Goal: Task Accomplishment & Management: Manage account settings

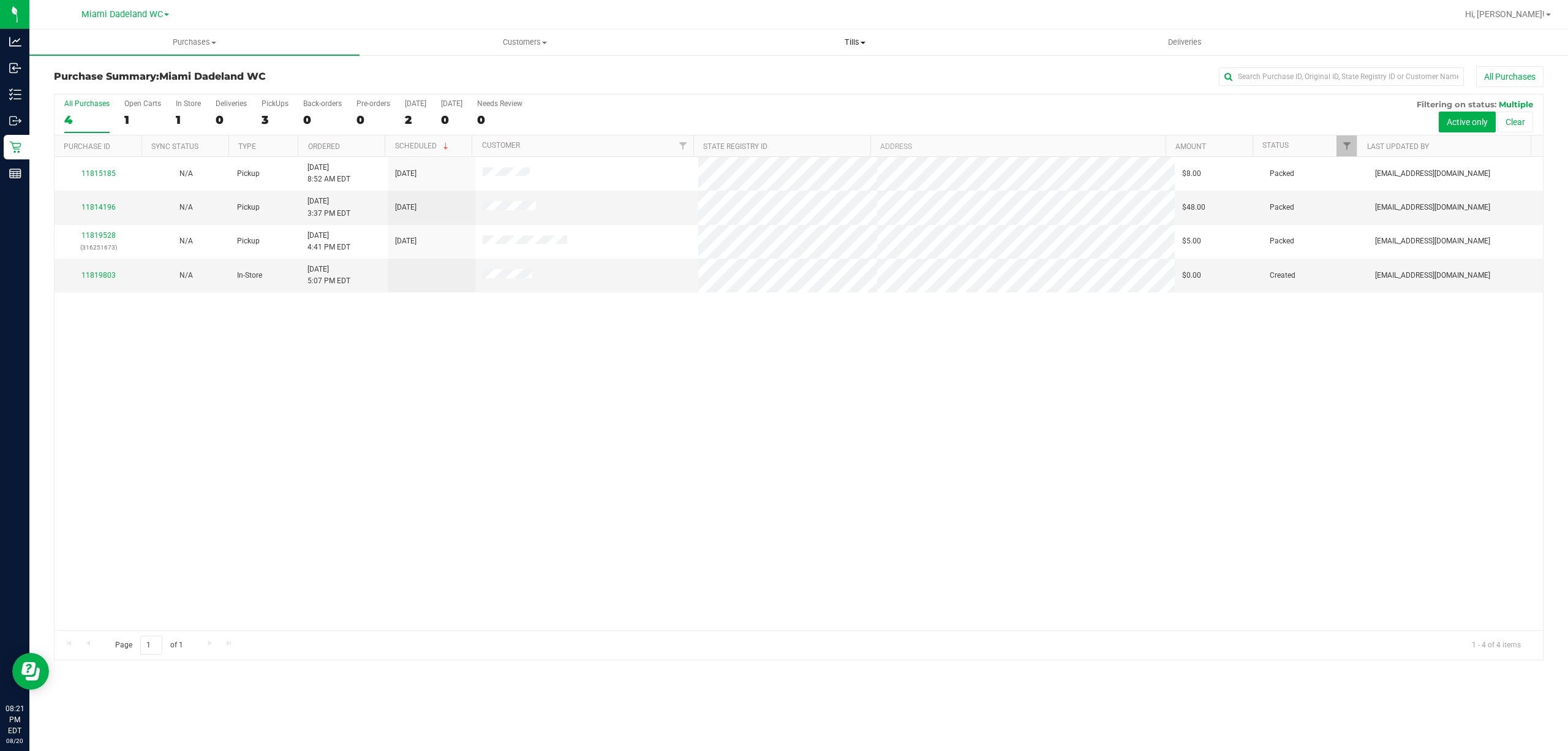
click at [871, 42] on span "Tills" at bounding box center [854, 42] width 329 height 11
click at [782, 86] on span "Reconcile e-payments" at bounding box center [751, 88] width 122 height 11
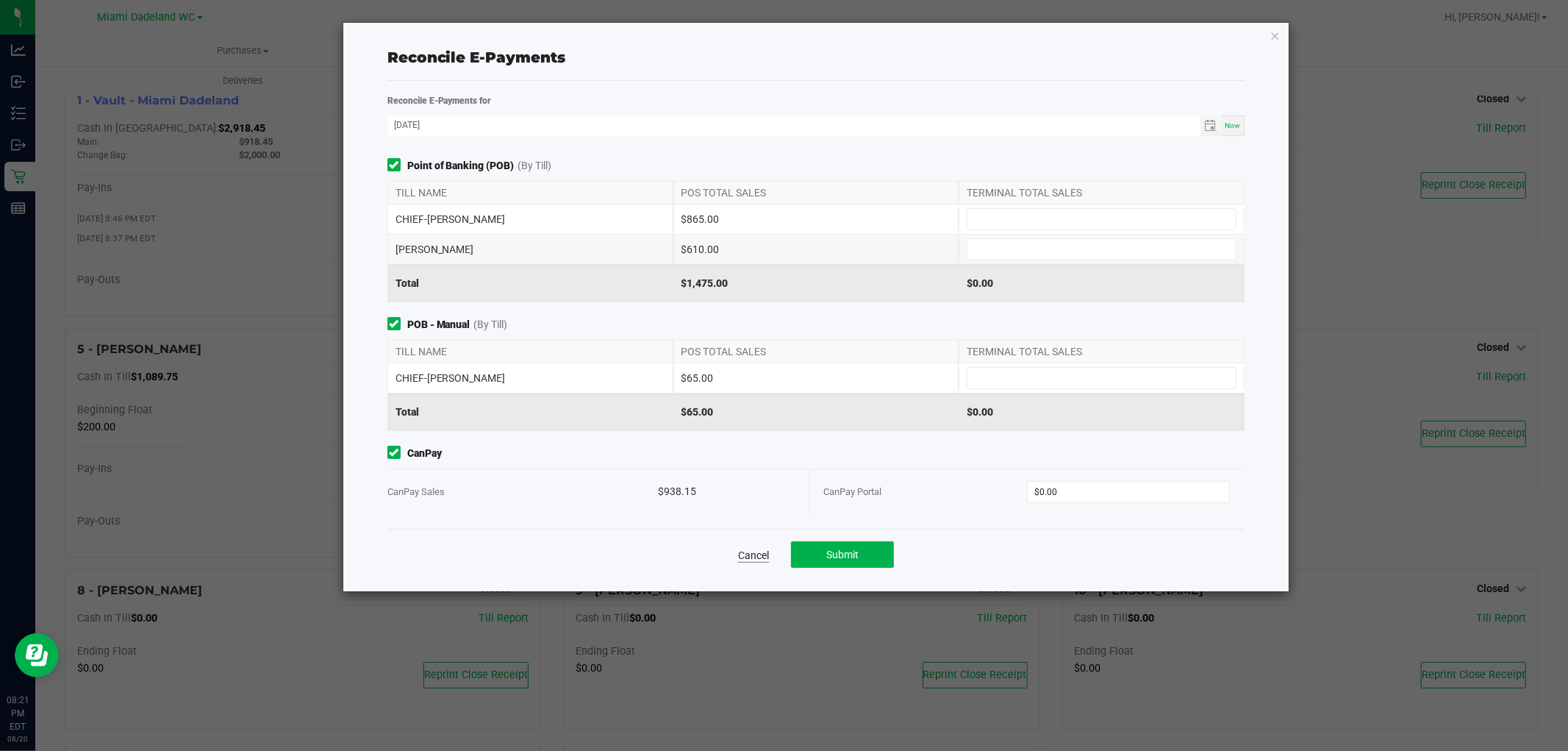
click at [747, 559] on link "Cancel" at bounding box center [753, 555] width 31 height 14
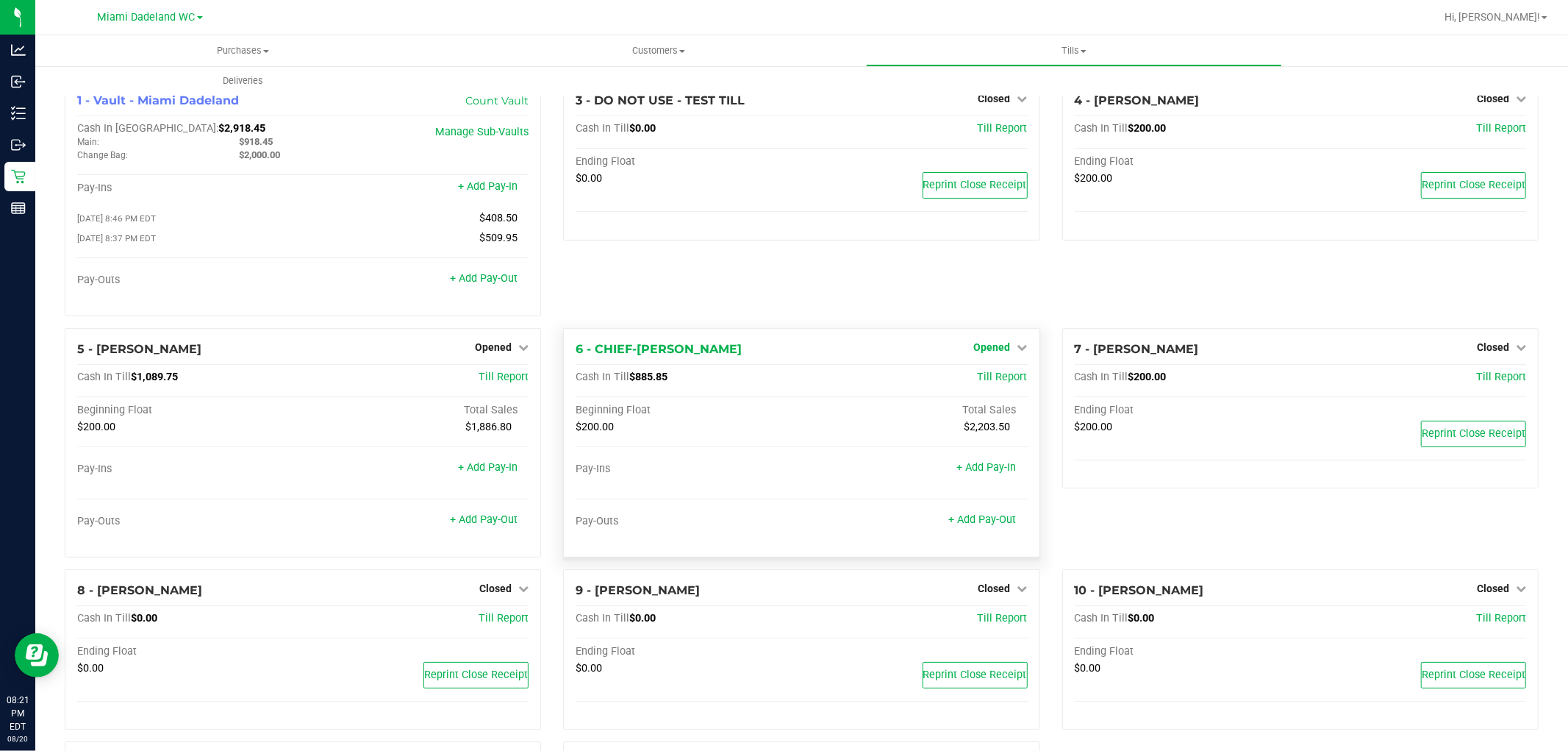
click at [1005, 347] on link "Opened" at bounding box center [1001, 347] width 54 height 12
click at [996, 380] on link "Close Till" at bounding box center [993, 377] width 39 height 12
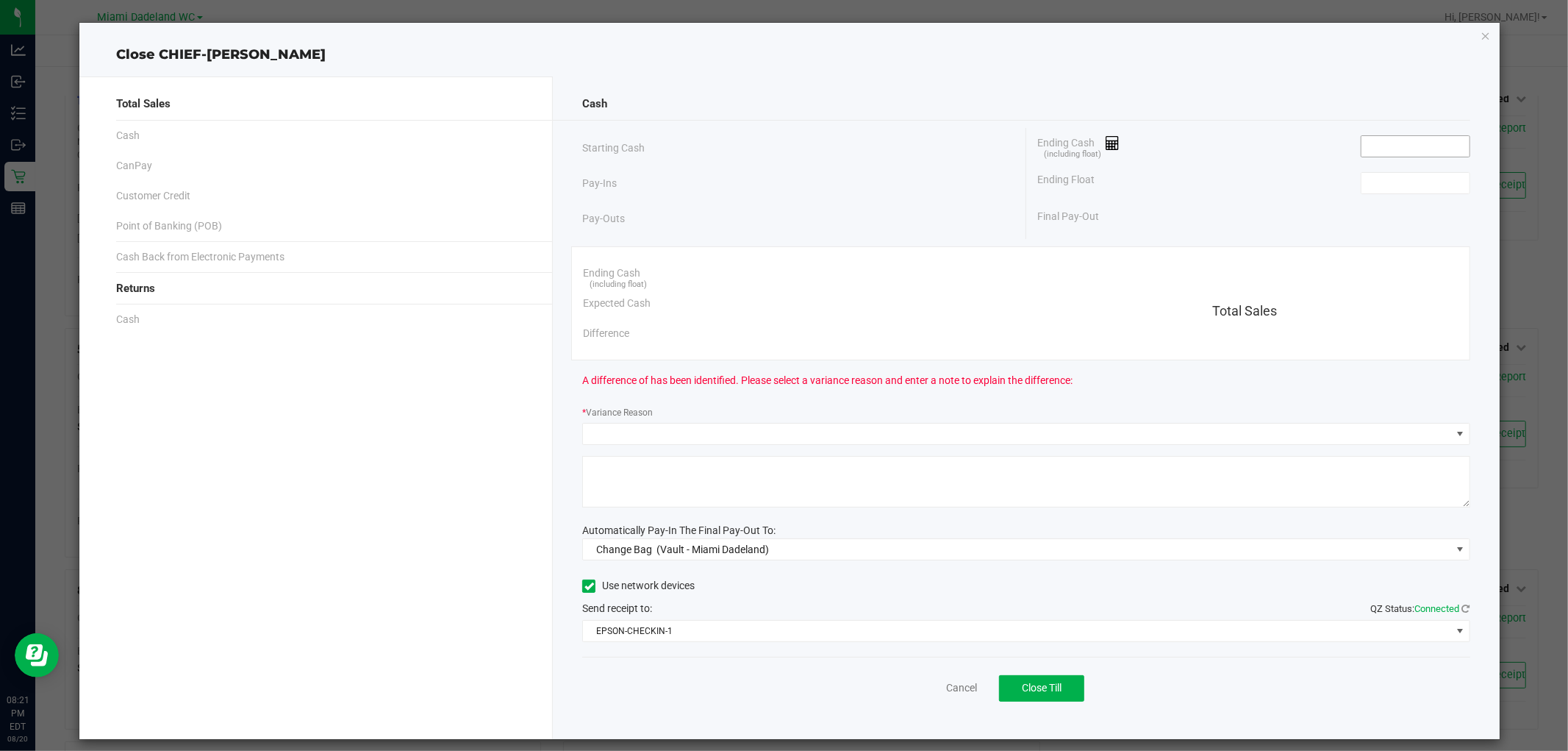
click at [1402, 141] on input at bounding box center [1415, 146] width 108 height 21
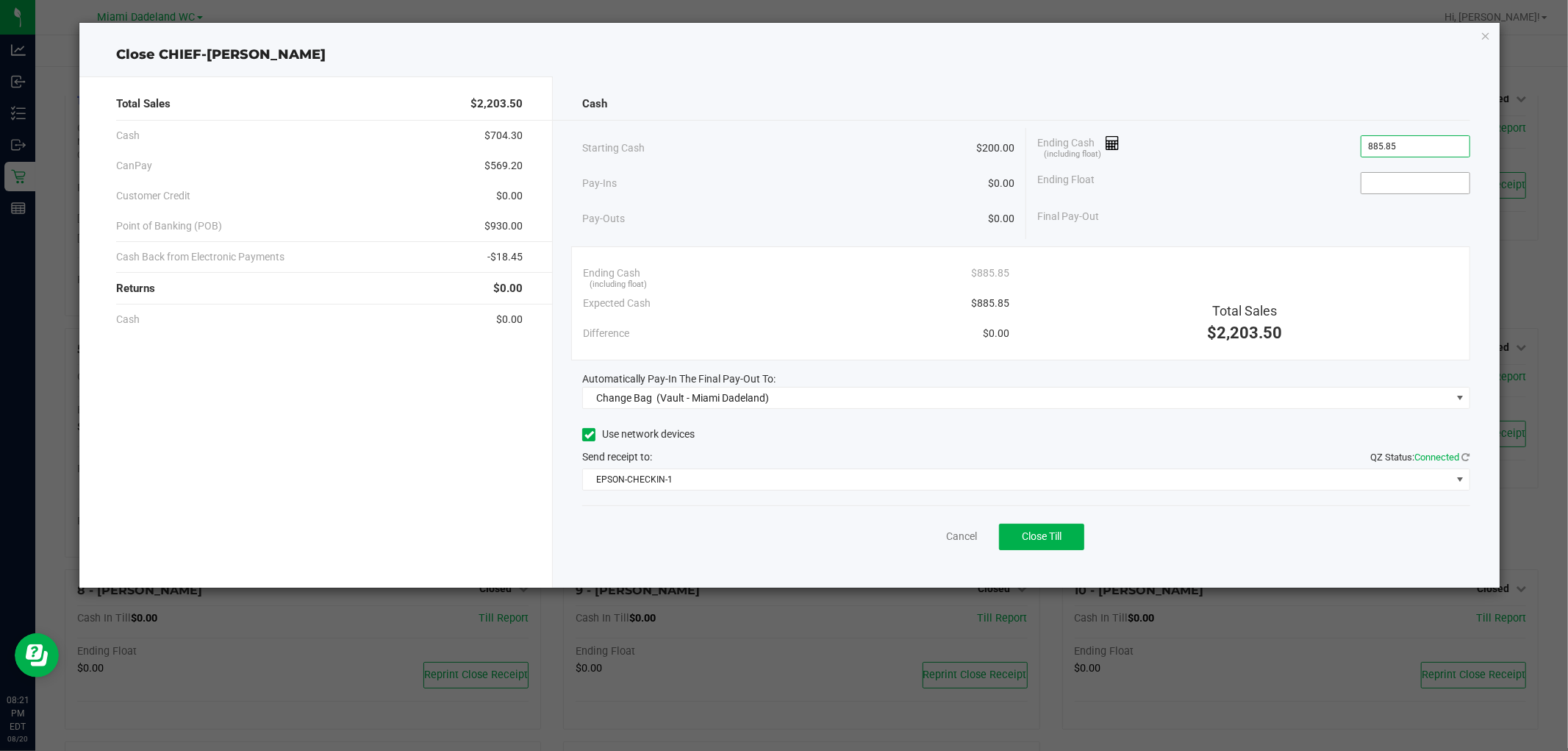
click at [1434, 179] on input at bounding box center [1415, 183] width 108 height 21
type input "$885.85"
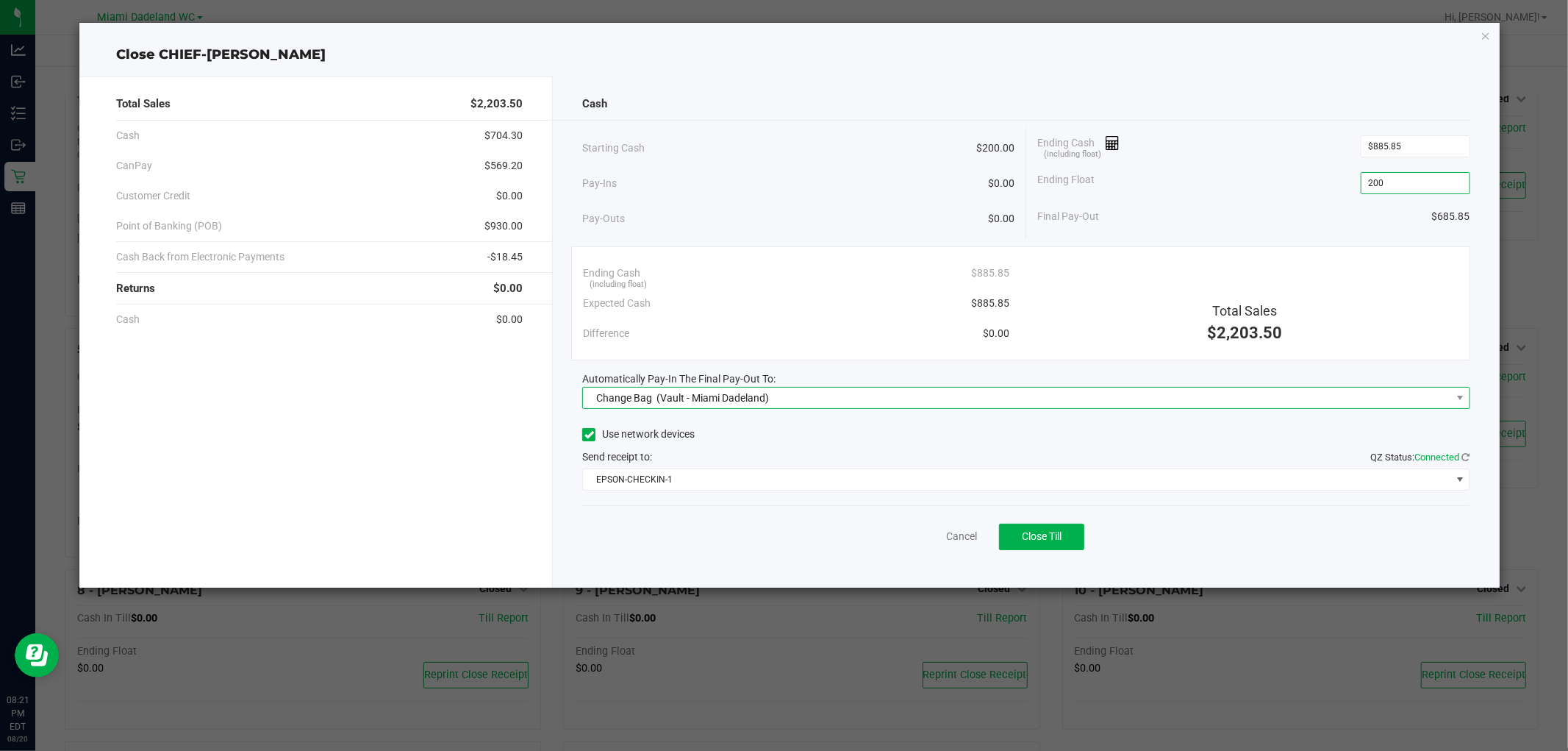
click at [838, 391] on span "Change Bag (Vault - Miami Dadeland)" at bounding box center [1016, 398] width 867 height 21
type input "$200.00"
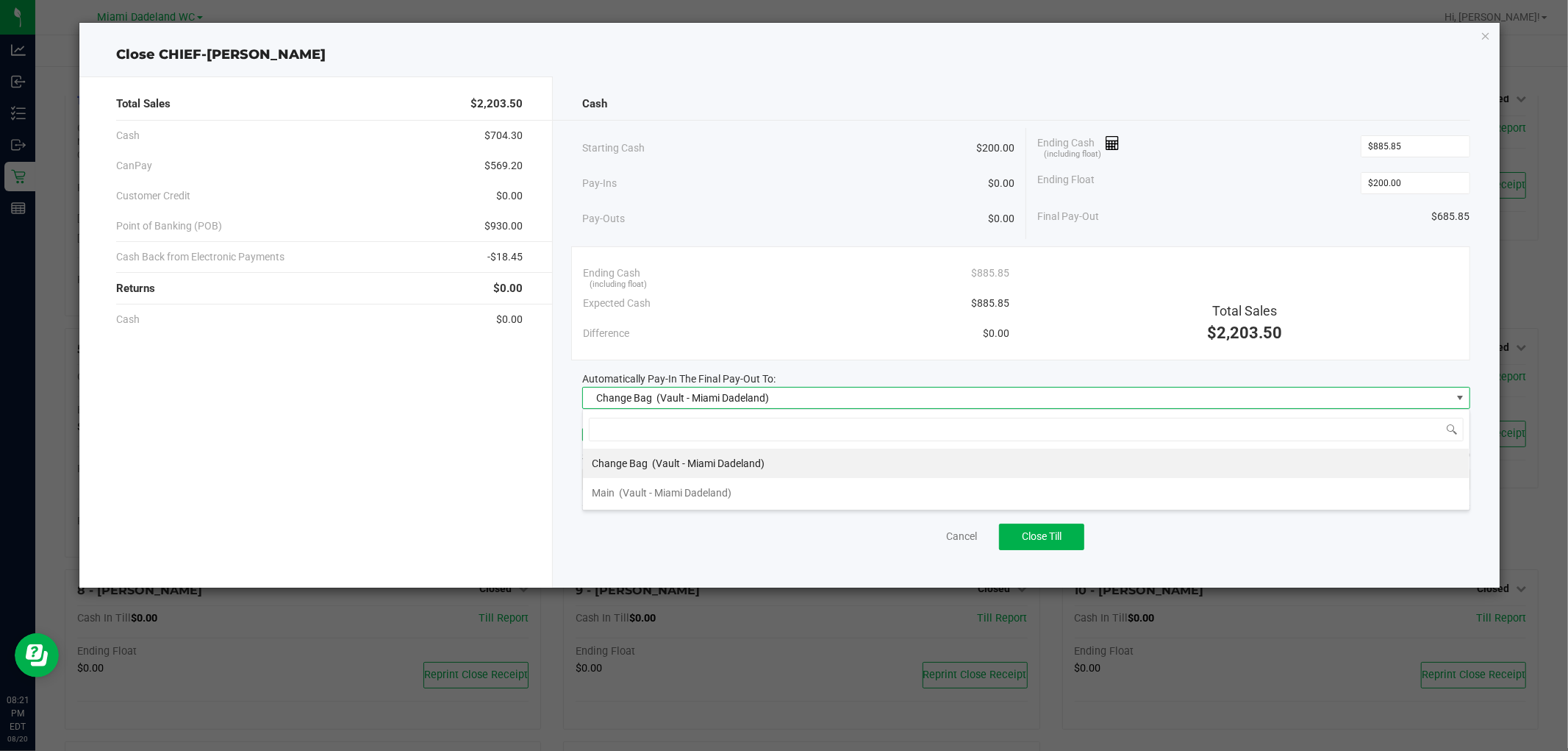
scroll to position [22, 887]
click at [729, 495] on span "(Vault - Miami Dadeland)" at bounding box center [675, 493] width 113 height 12
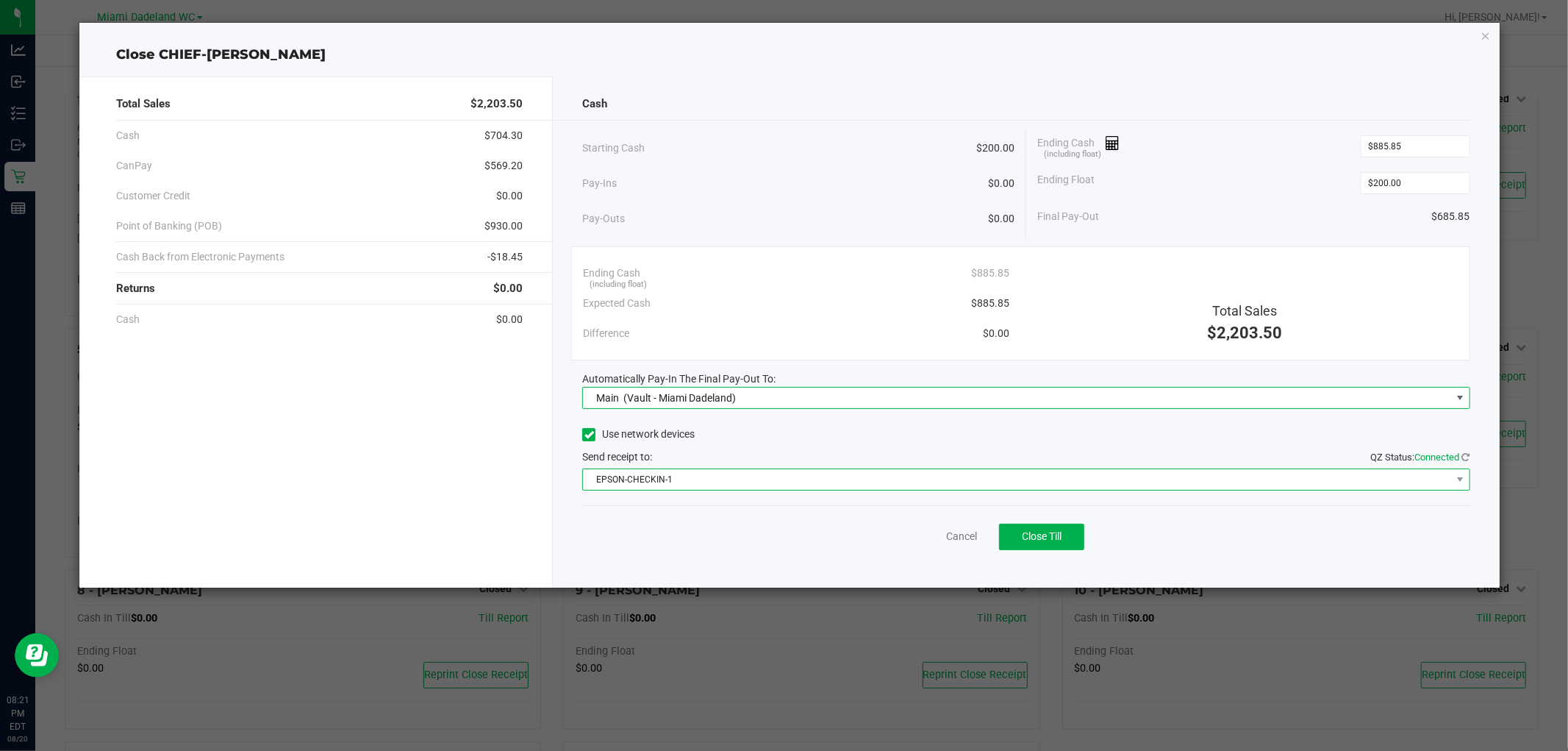
click at [735, 477] on span "EPSON-CHECKIN-1" at bounding box center [1016, 480] width 867 height 21
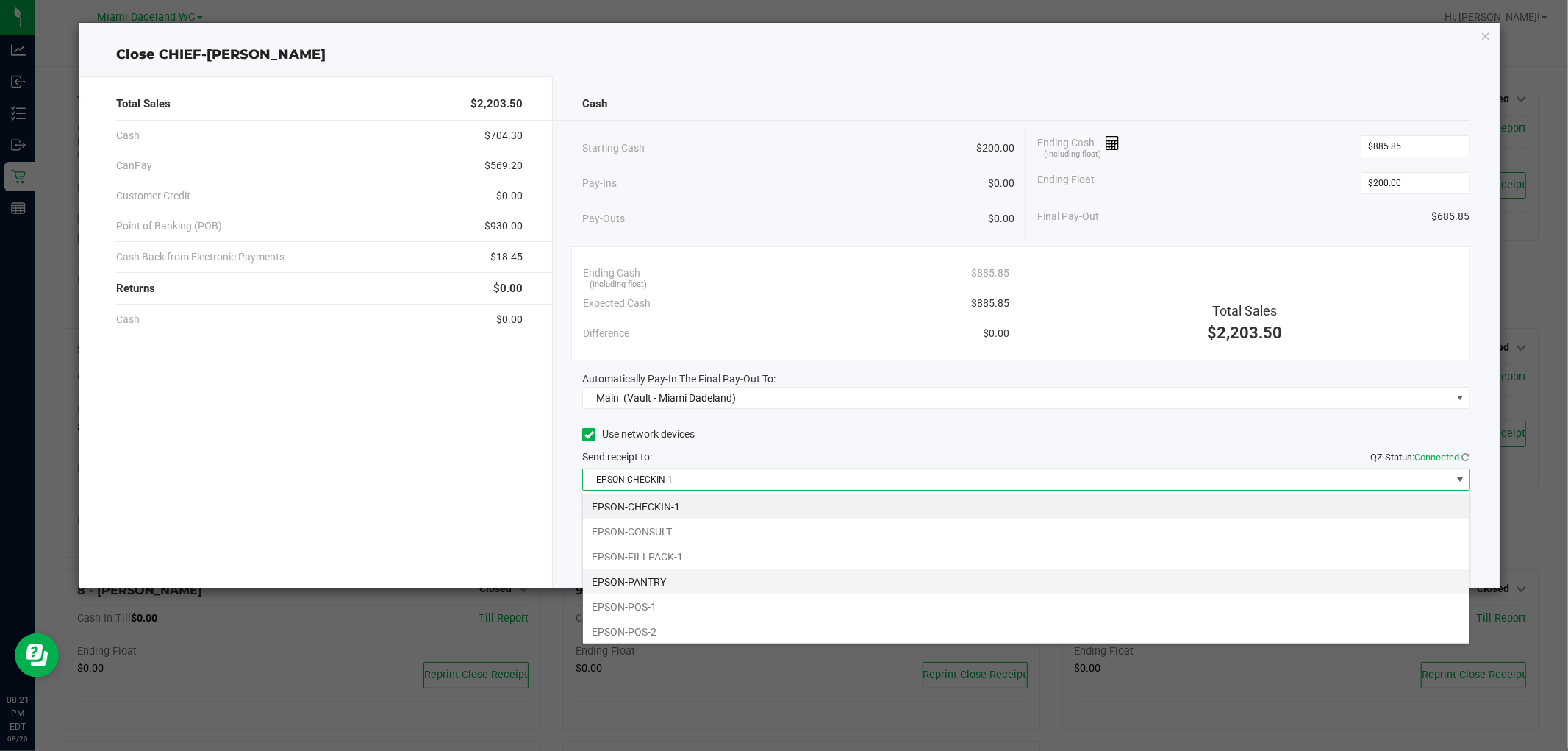
click at [727, 585] on li "EPSON-PANTRY" at bounding box center [1026, 581] width 886 height 25
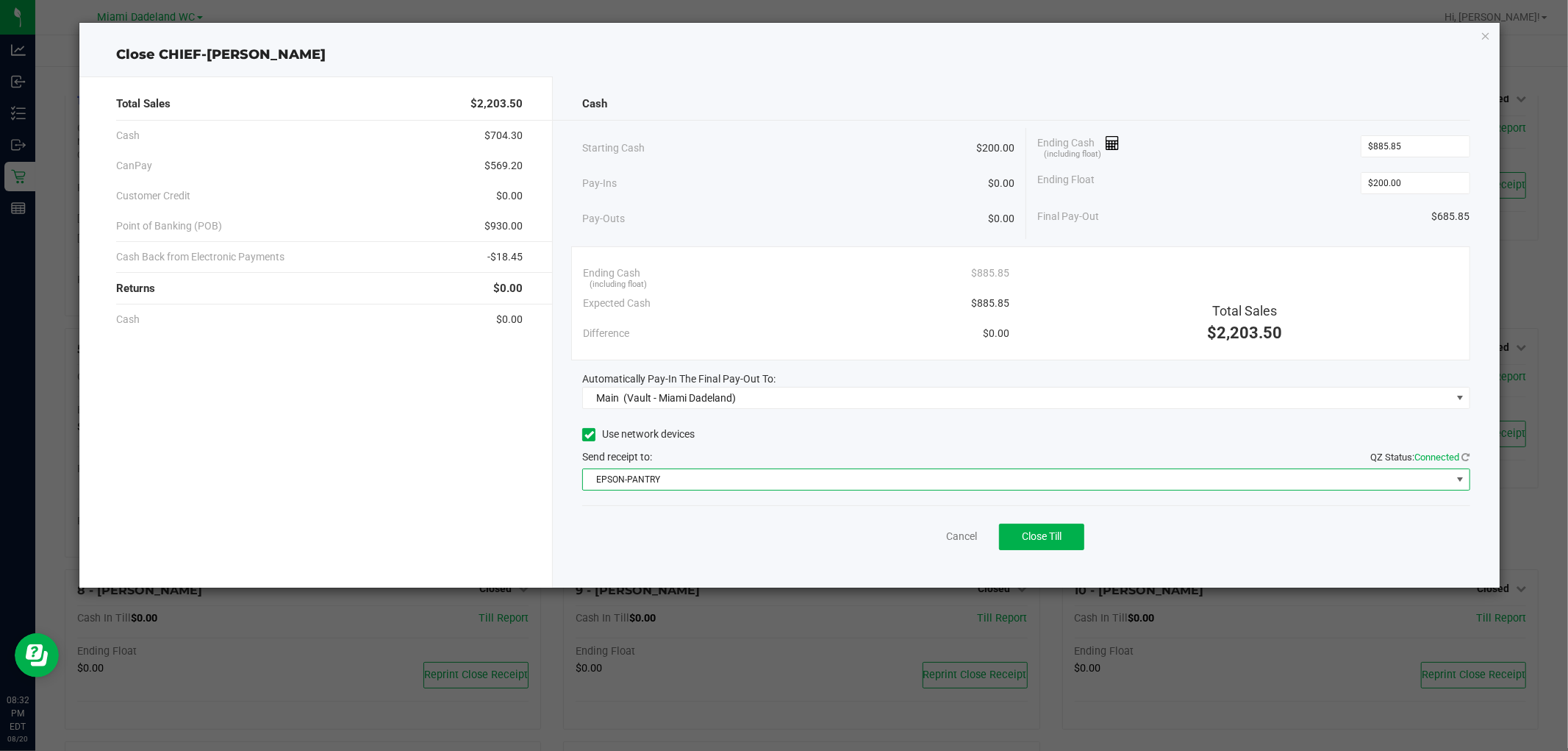
click at [936, 506] on div "Cancel Close Till" at bounding box center [1026, 533] width 887 height 56
click at [959, 536] on link "Cancel" at bounding box center [961, 536] width 31 height 15
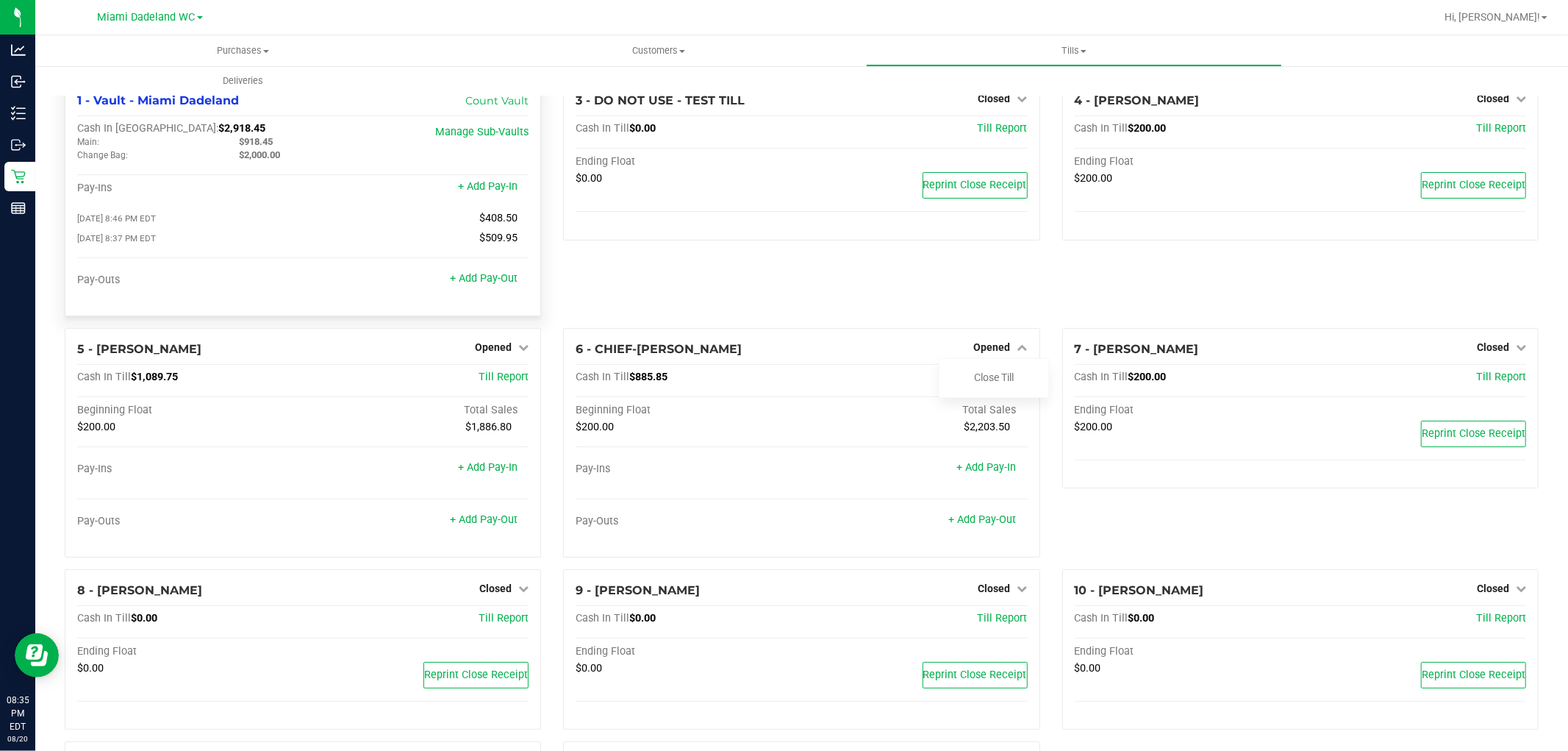
click at [984, 381] on link "Close Till" at bounding box center [993, 377] width 39 height 12
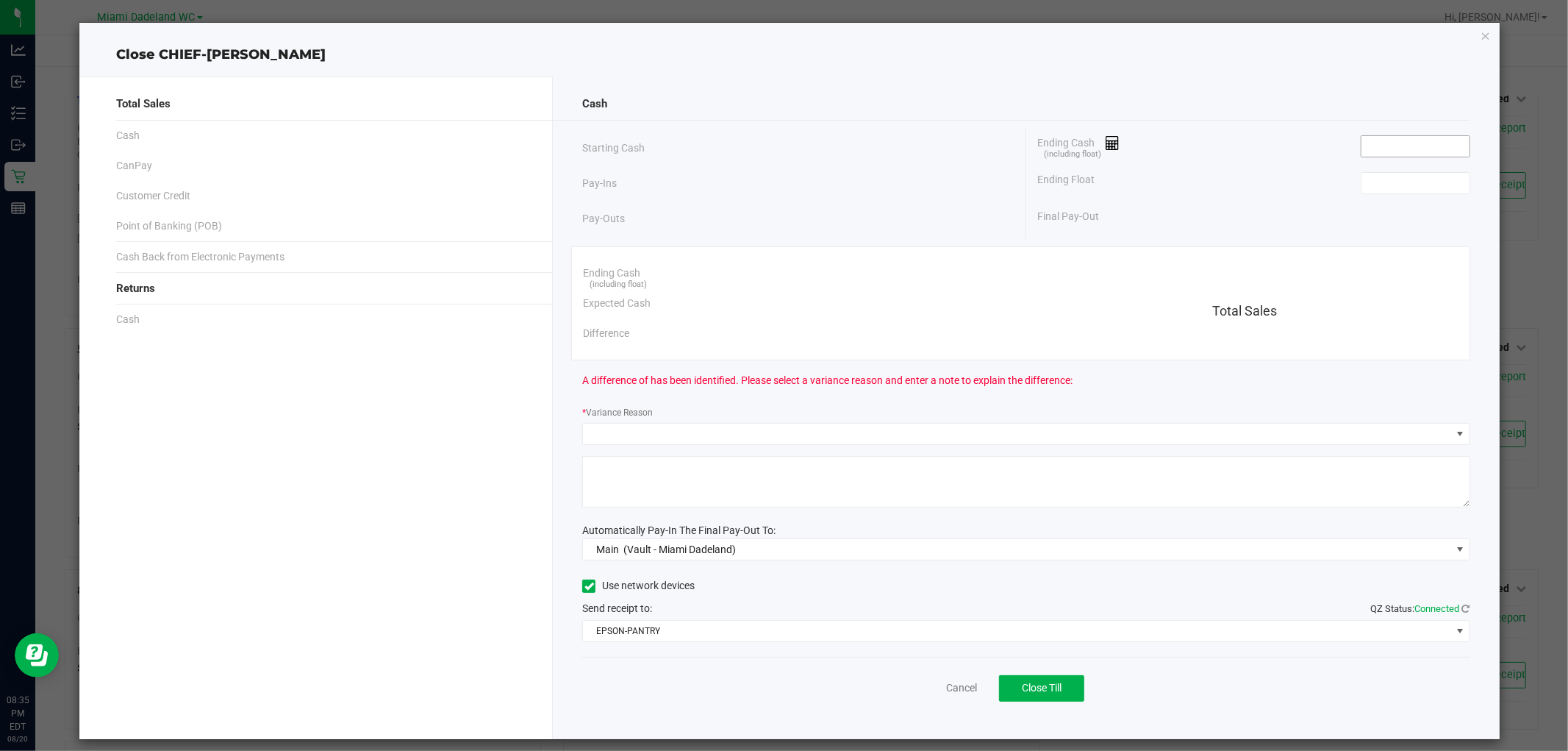
click at [1416, 143] on input at bounding box center [1415, 146] width 108 height 21
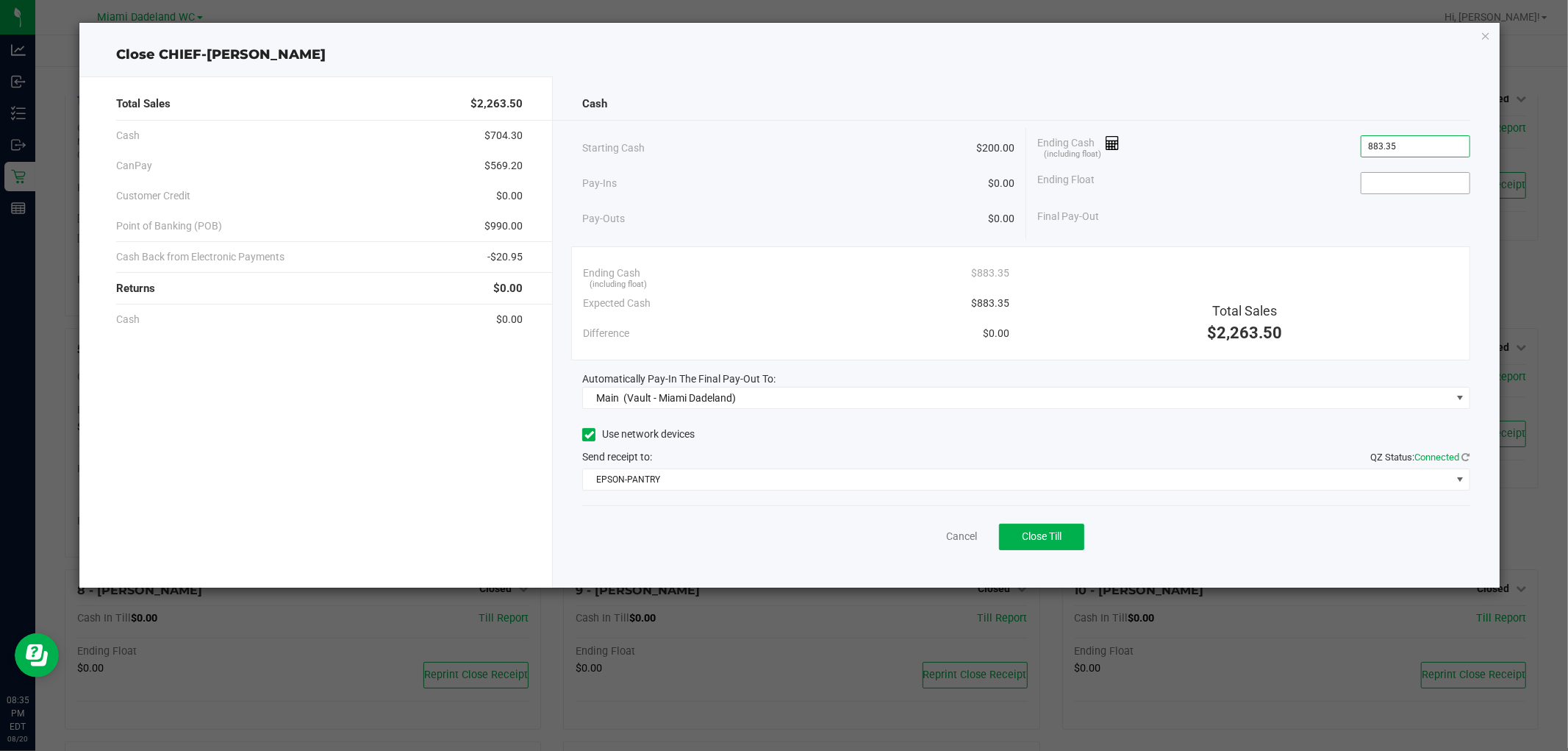
click at [1414, 186] on input at bounding box center [1415, 183] width 108 height 21
type input "$883.35"
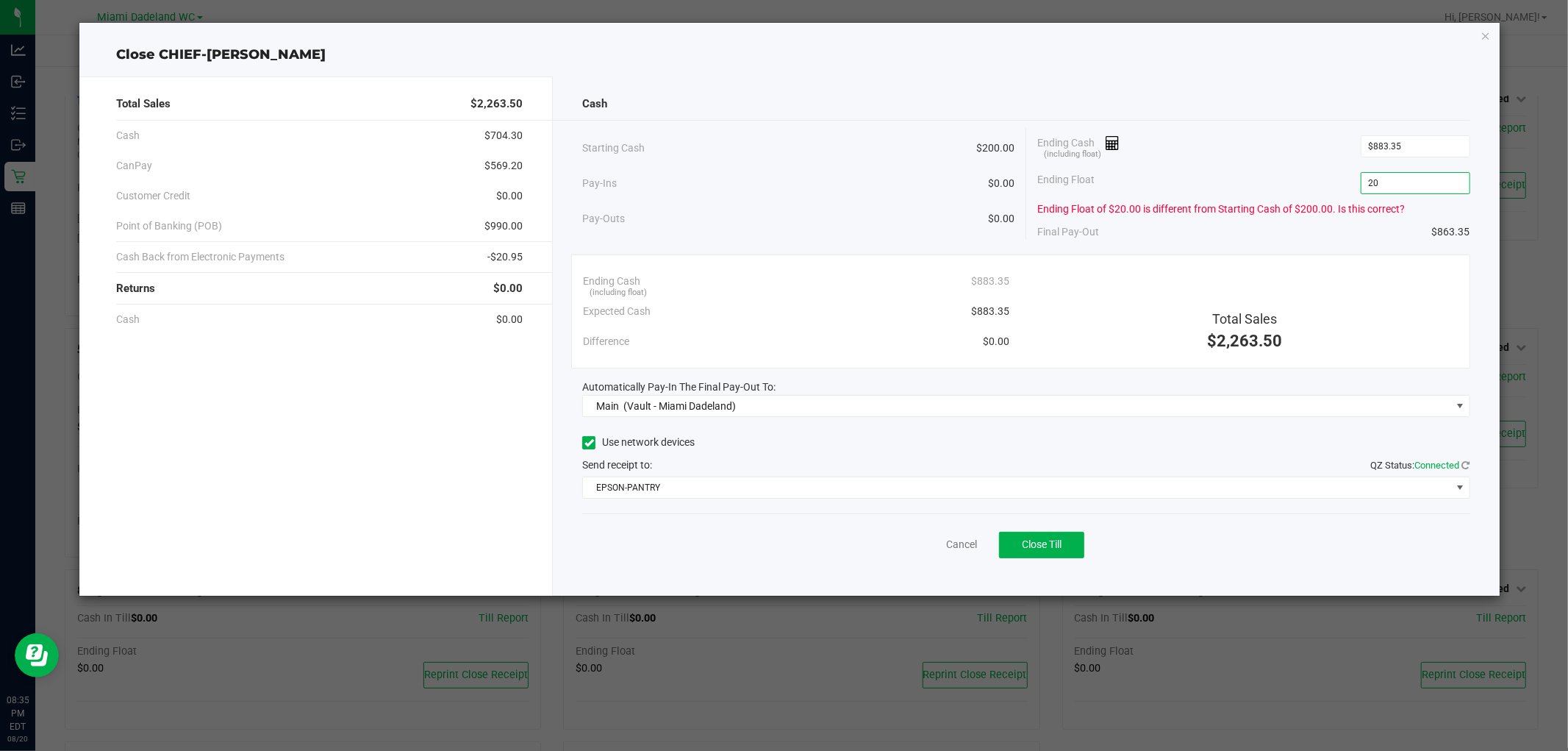
type input "200"
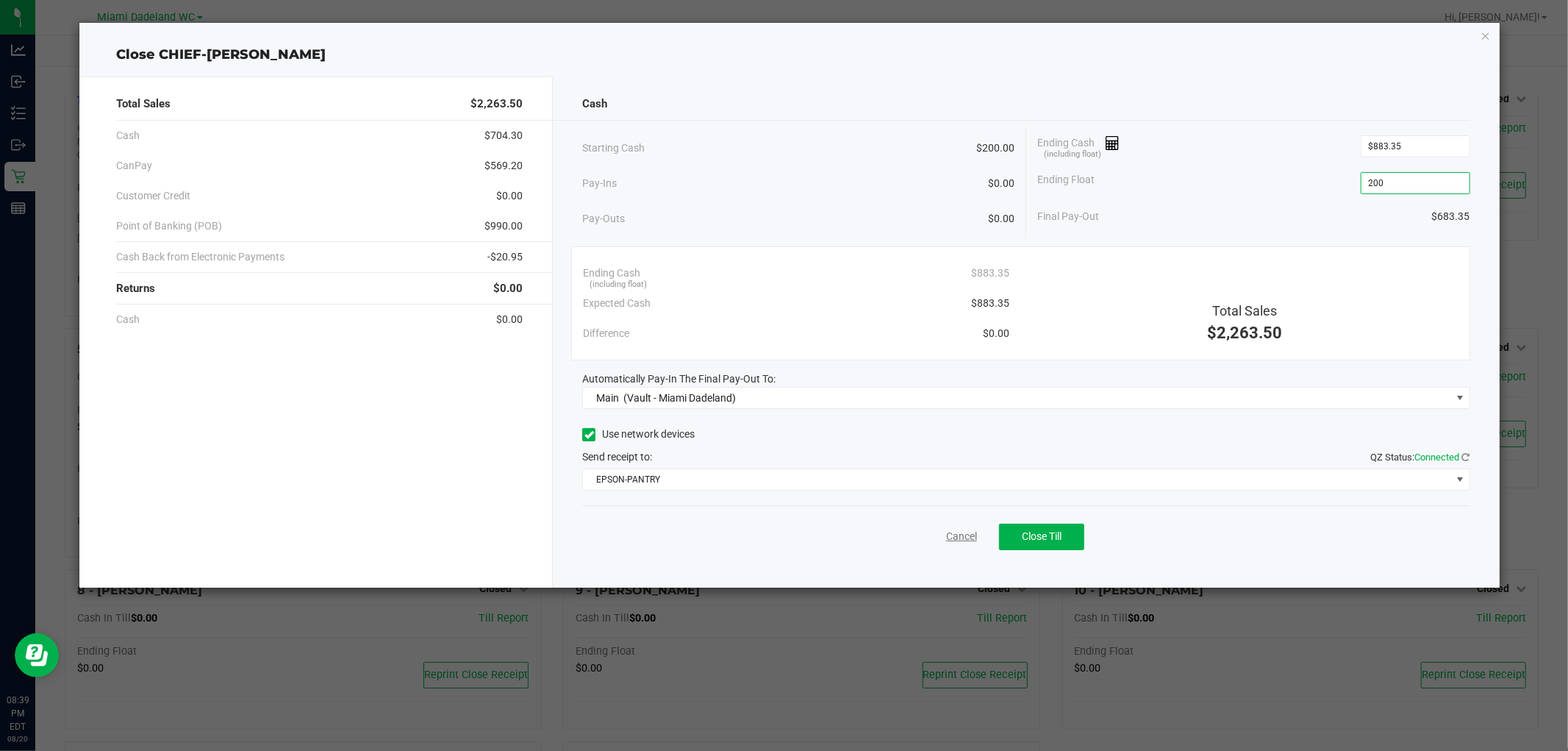
click at [960, 540] on link "Cancel" at bounding box center [961, 536] width 31 height 15
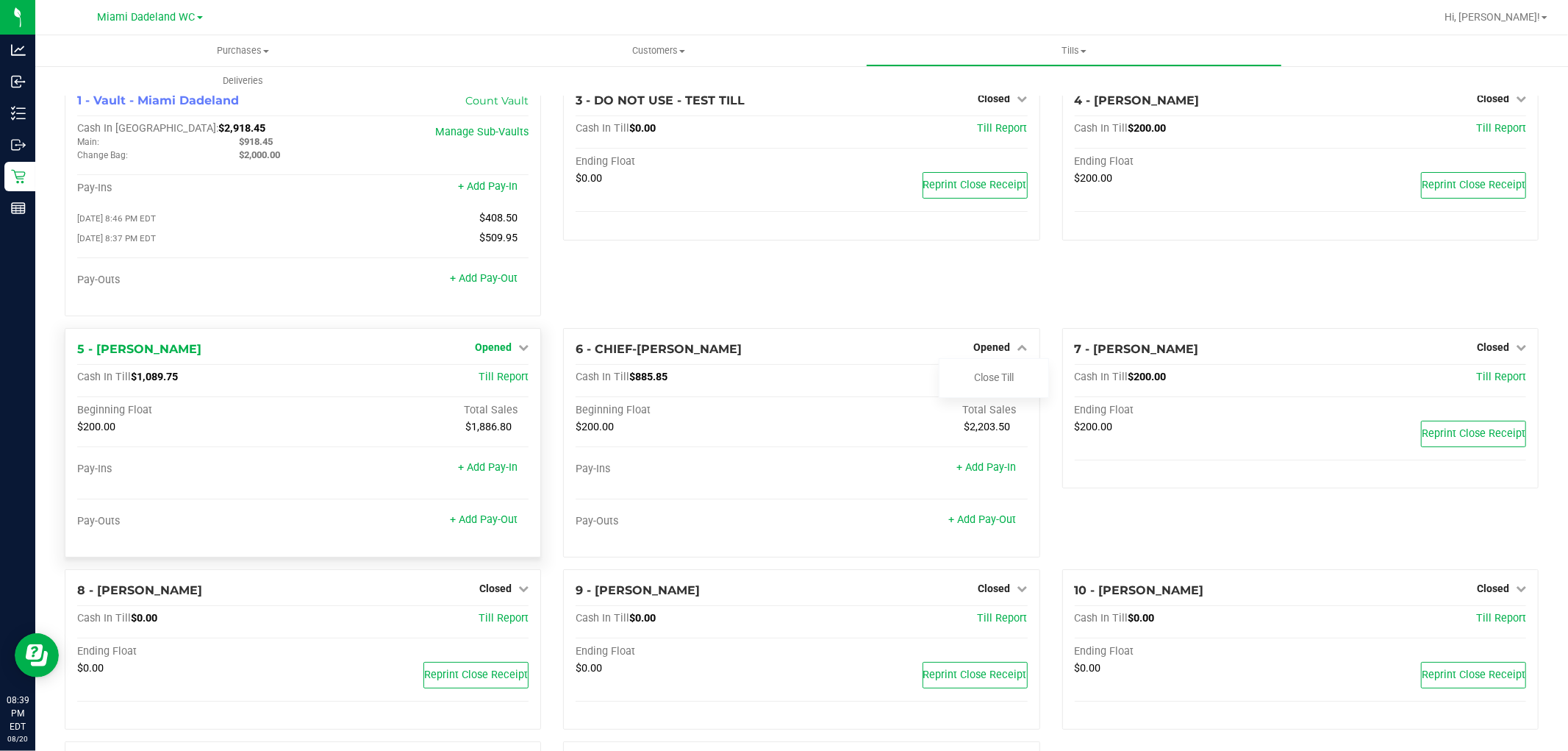
click at [489, 350] on span "Opened" at bounding box center [493, 347] width 37 height 12
click at [505, 379] on link "Close Till" at bounding box center [495, 377] width 39 height 12
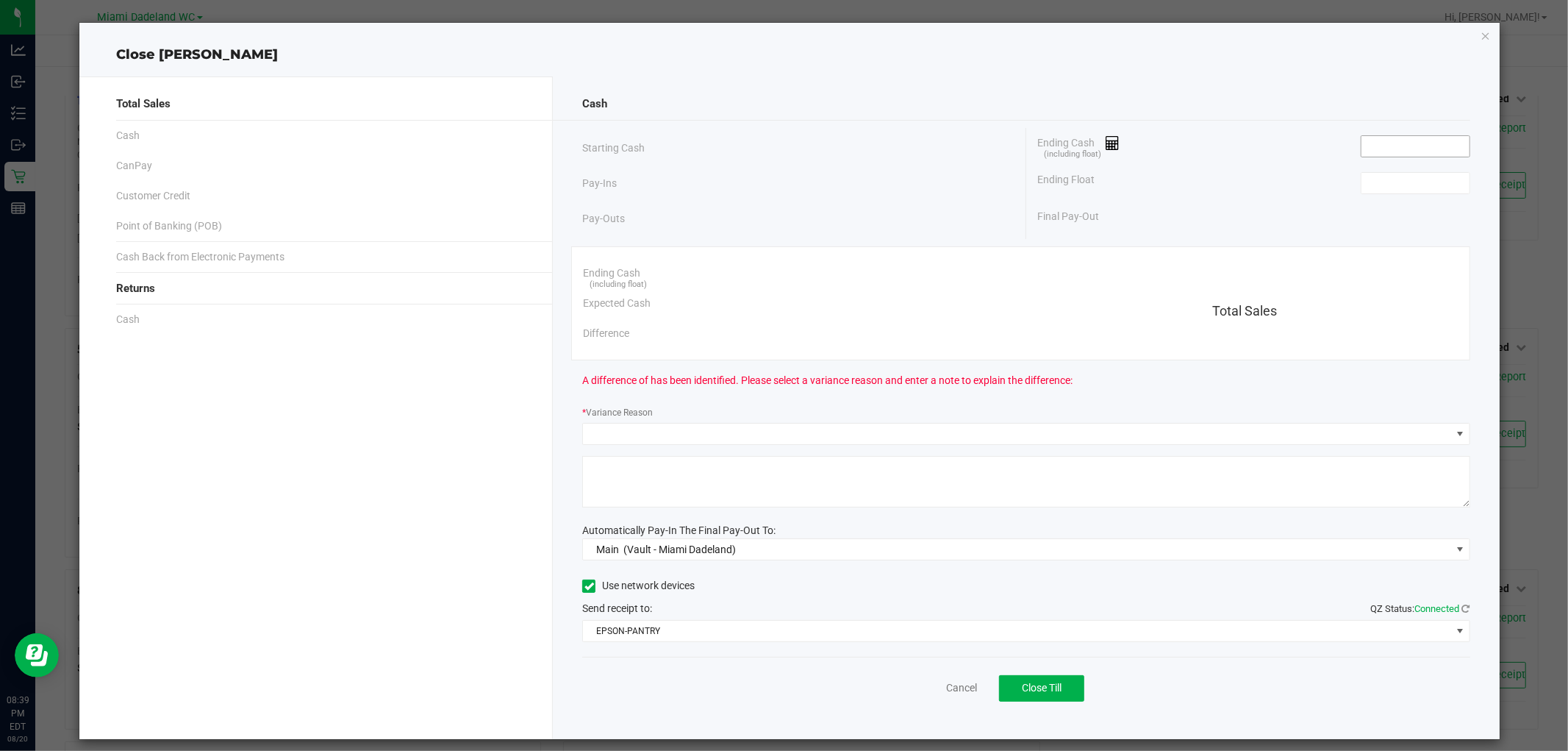
click at [1406, 149] on input at bounding box center [1415, 146] width 108 height 21
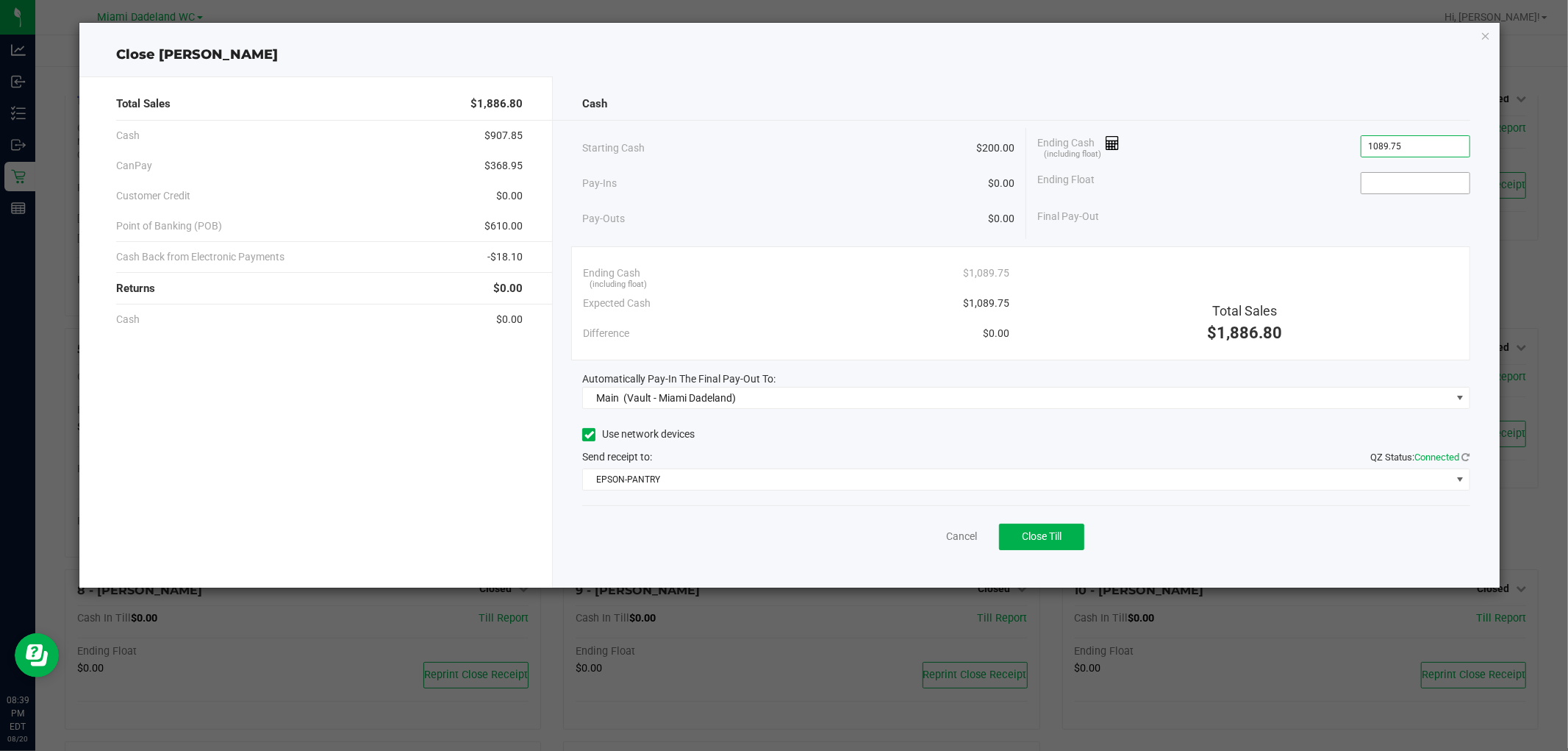
click at [1397, 183] on input at bounding box center [1415, 183] width 108 height 21
type input "$1,089.75"
click at [1032, 535] on span "Close Till" at bounding box center [1041, 536] width 39 height 12
type input "$200.00"
click at [927, 544] on link "Dismiss" at bounding box center [928, 536] width 35 height 15
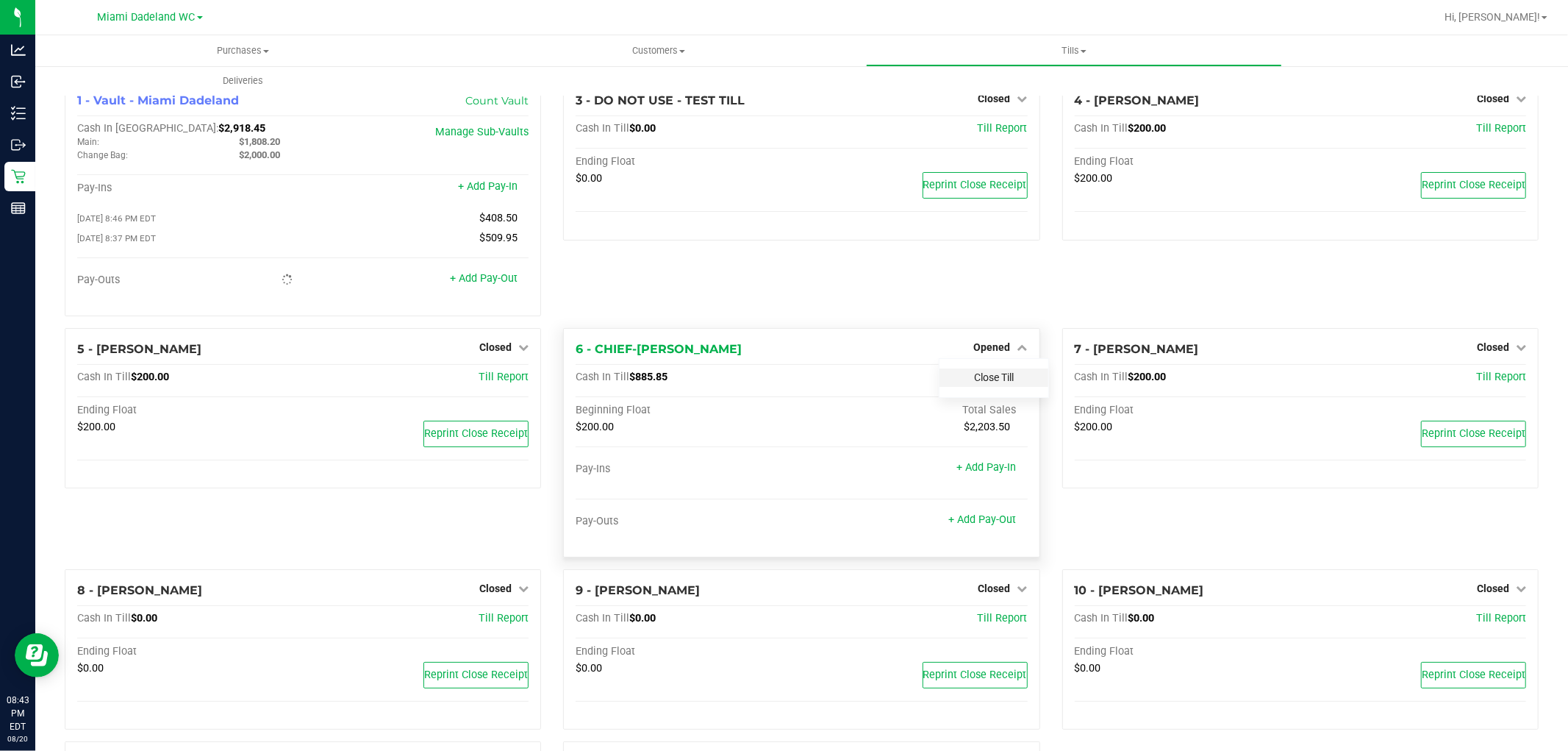
click at [989, 384] on link "Close Till" at bounding box center [993, 377] width 39 height 12
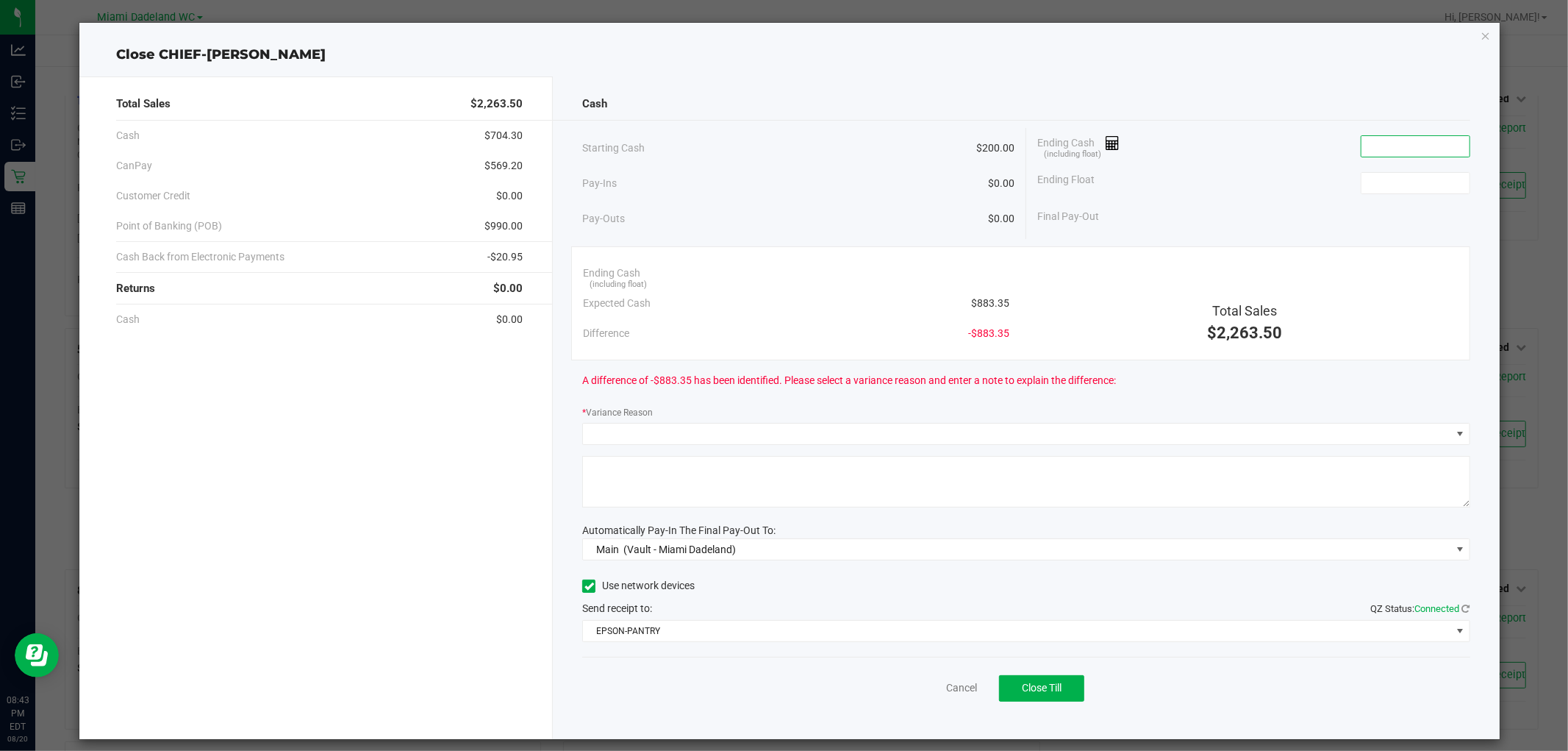
click at [1395, 152] on input at bounding box center [1415, 146] width 108 height 21
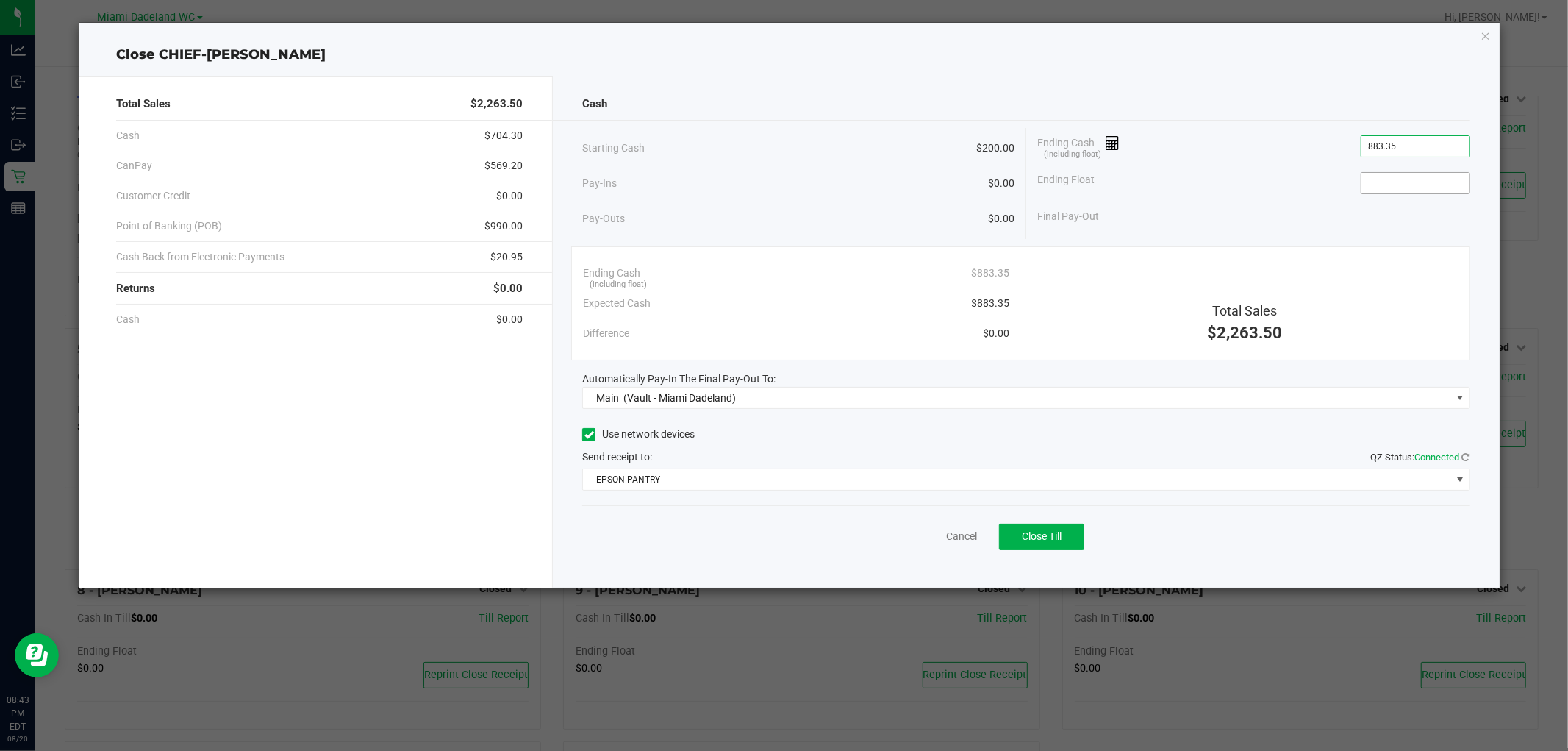
type input "$883.35"
click at [1414, 177] on input at bounding box center [1415, 183] width 108 height 21
type input "$200.00"
click at [1026, 537] on span "Close Till" at bounding box center [1041, 536] width 39 height 12
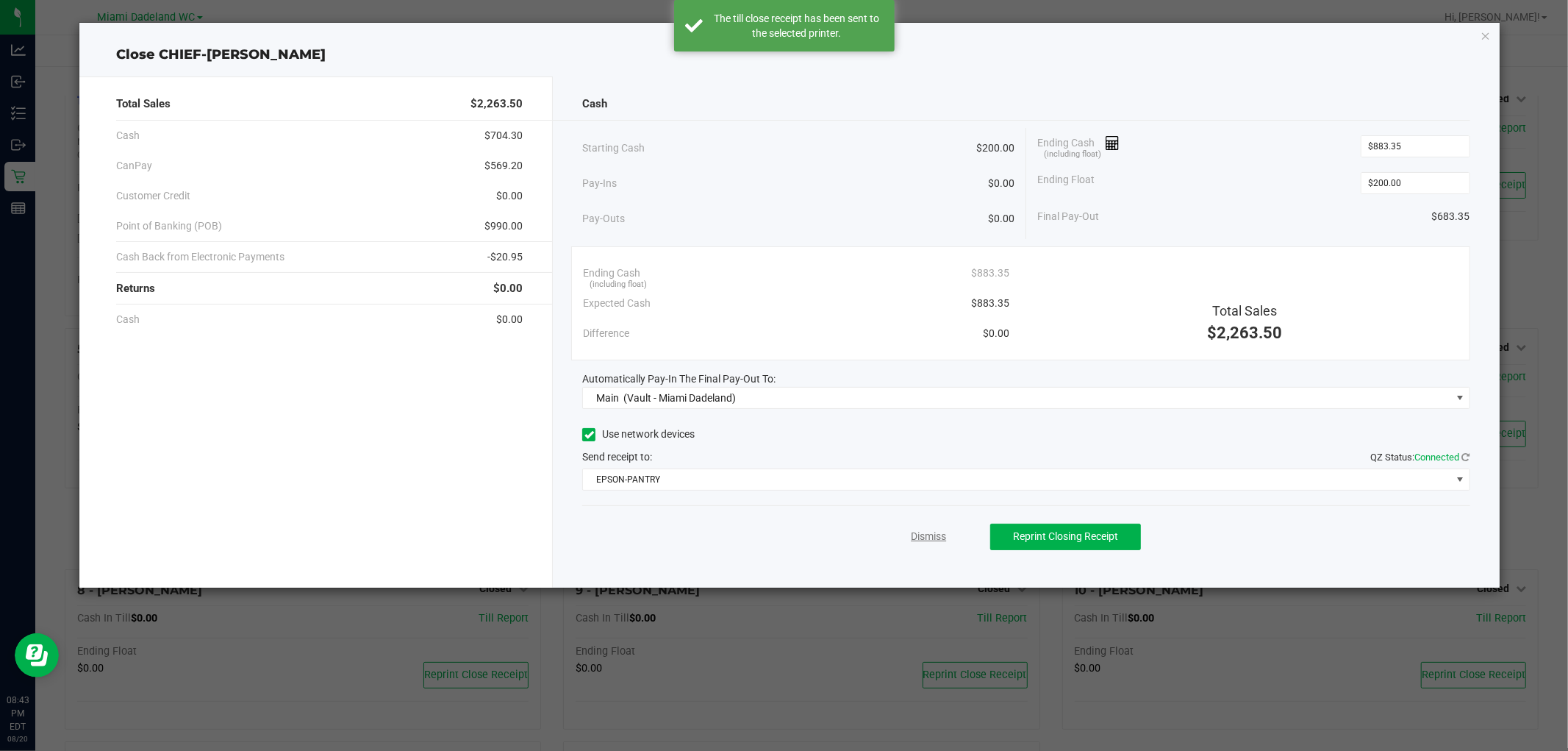
click at [944, 532] on link "Dismiss" at bounding box center [928, 536] width 35 height 15
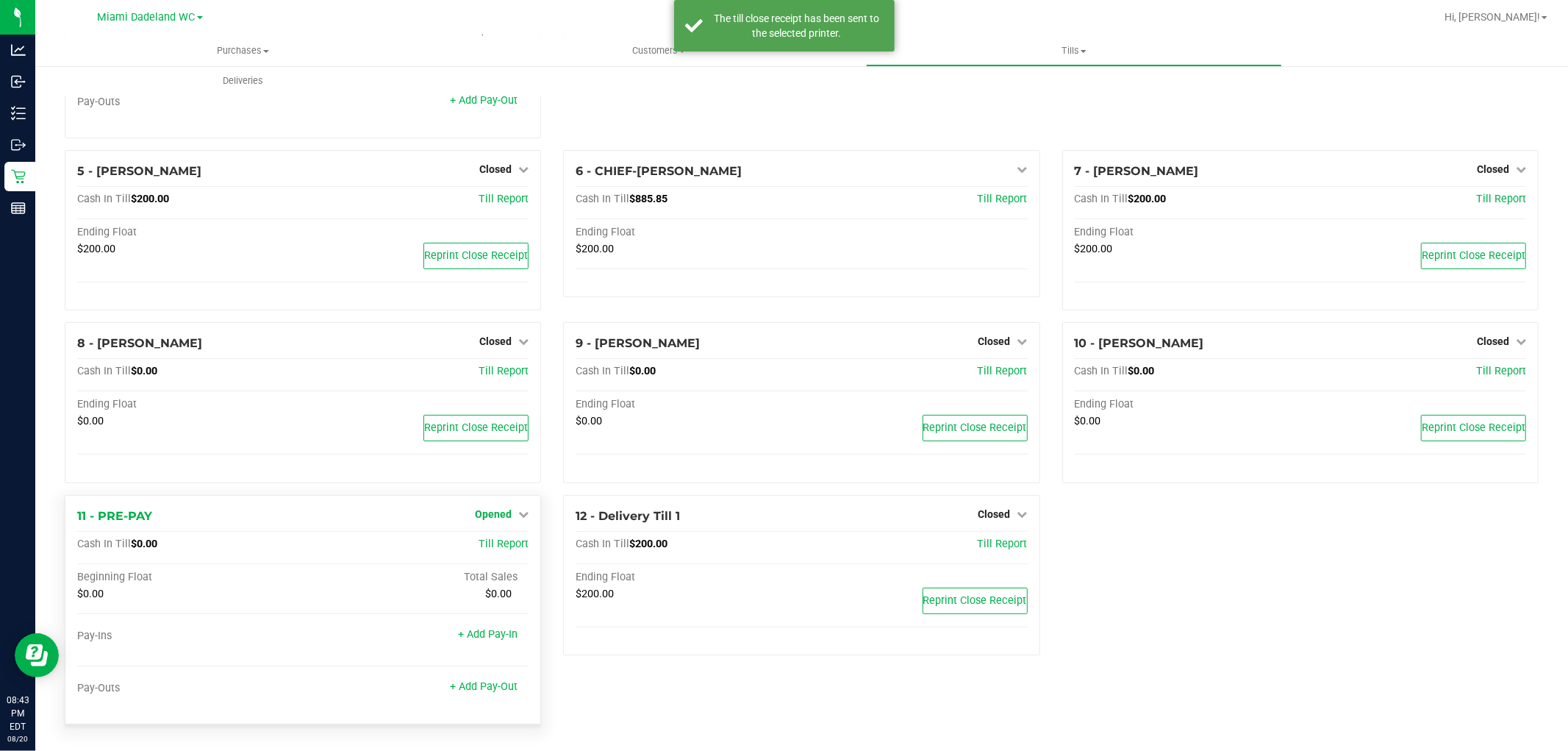
scroll to position [182, 0]
click at [498, 509] on span "Opened" at bounding box center [493, 514] width 37 height 12
click at [513, 541] on div "Close Till" at bounding box center [495, 544] width 108 height 18
click at [481, 549] on link "Close Till" at bounding box center [495, 544] width 39 height 12
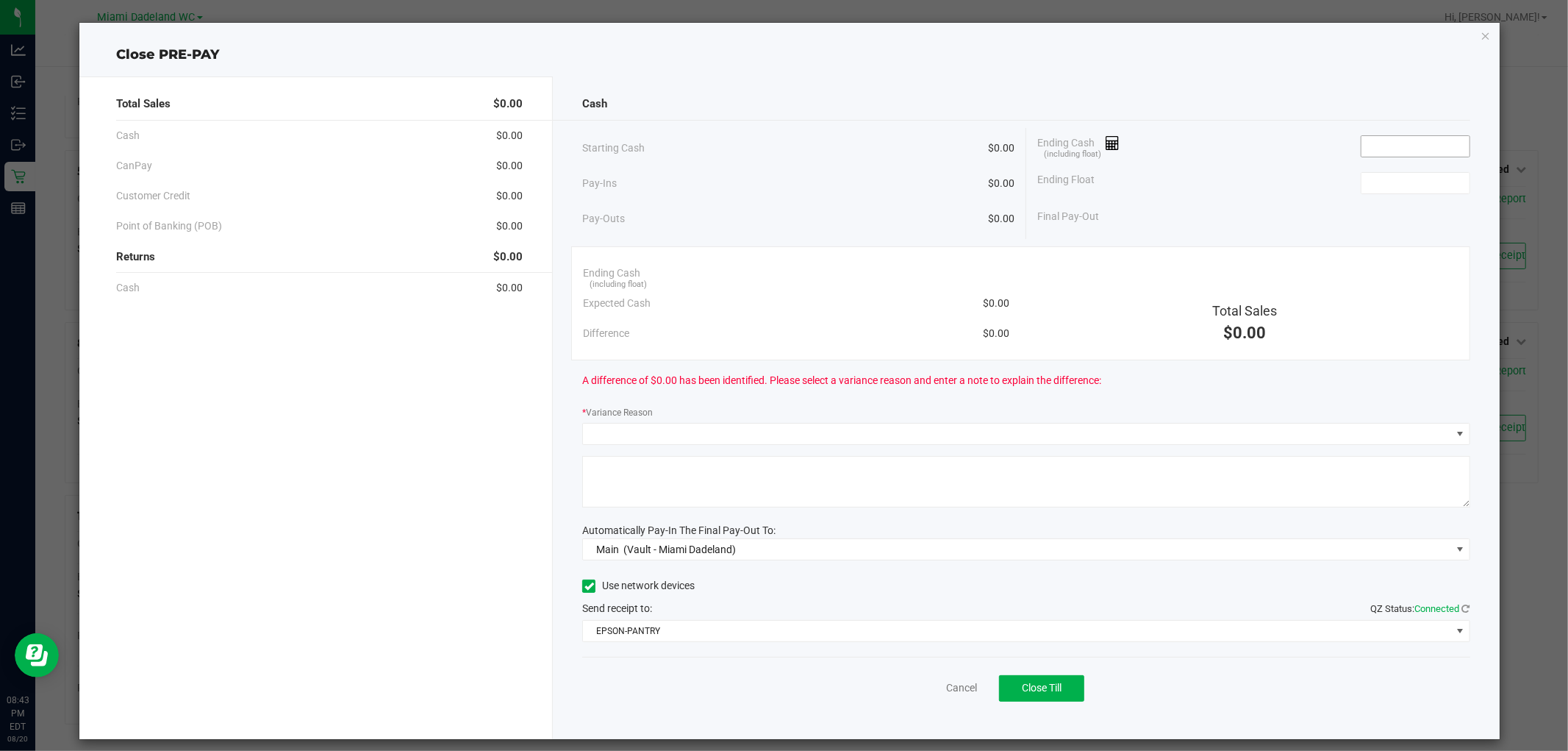
click at [1384, 136] on input at bounding box center [1415, 146] width 108 height 21
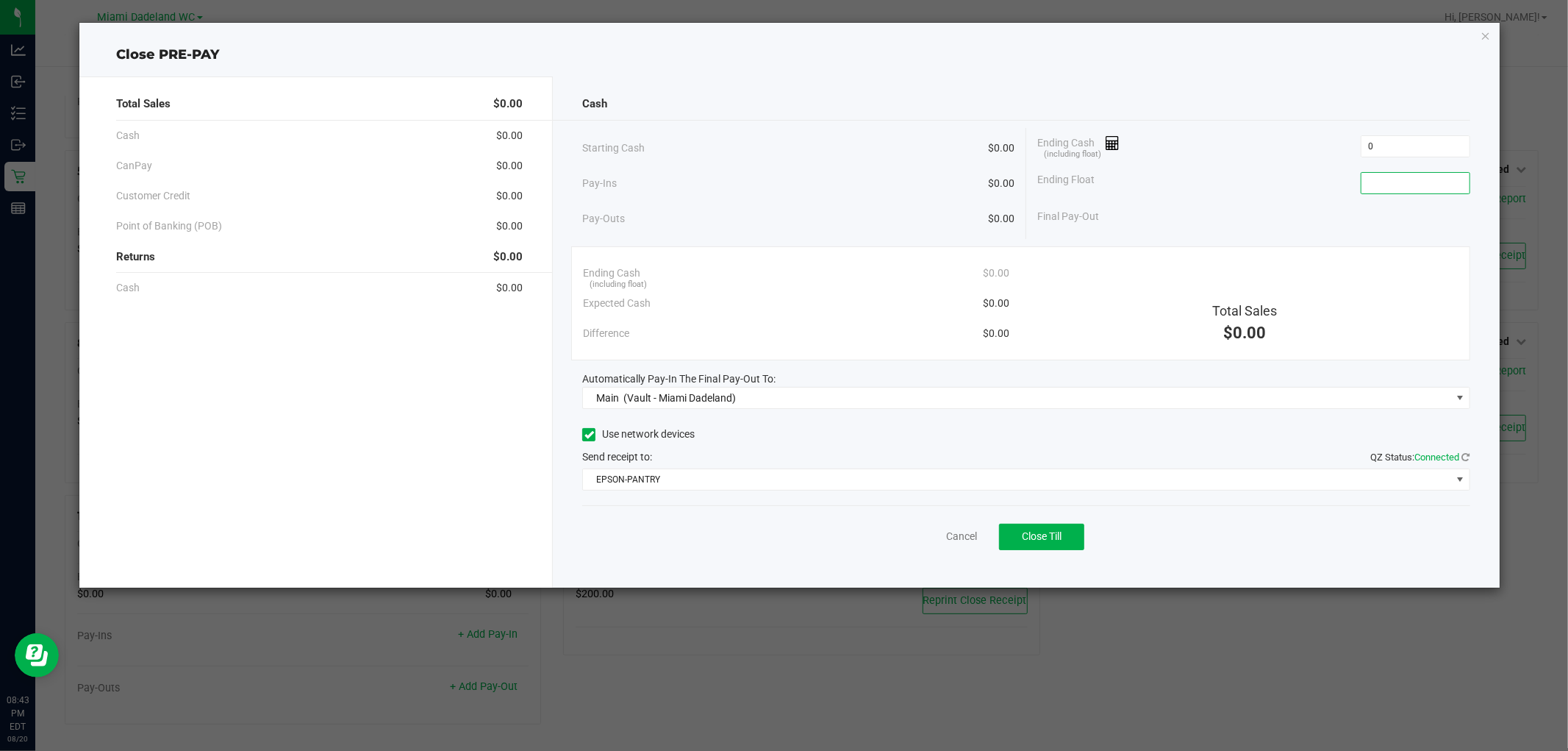
type input "$0.00"
click at [1406, 188] on input at bounding box center [1415, 183] width 108 height 21
type input "$0.00"
click at [1048, 536] on span "Close Till" at bounding box center [1041, 536] width 39 height 12
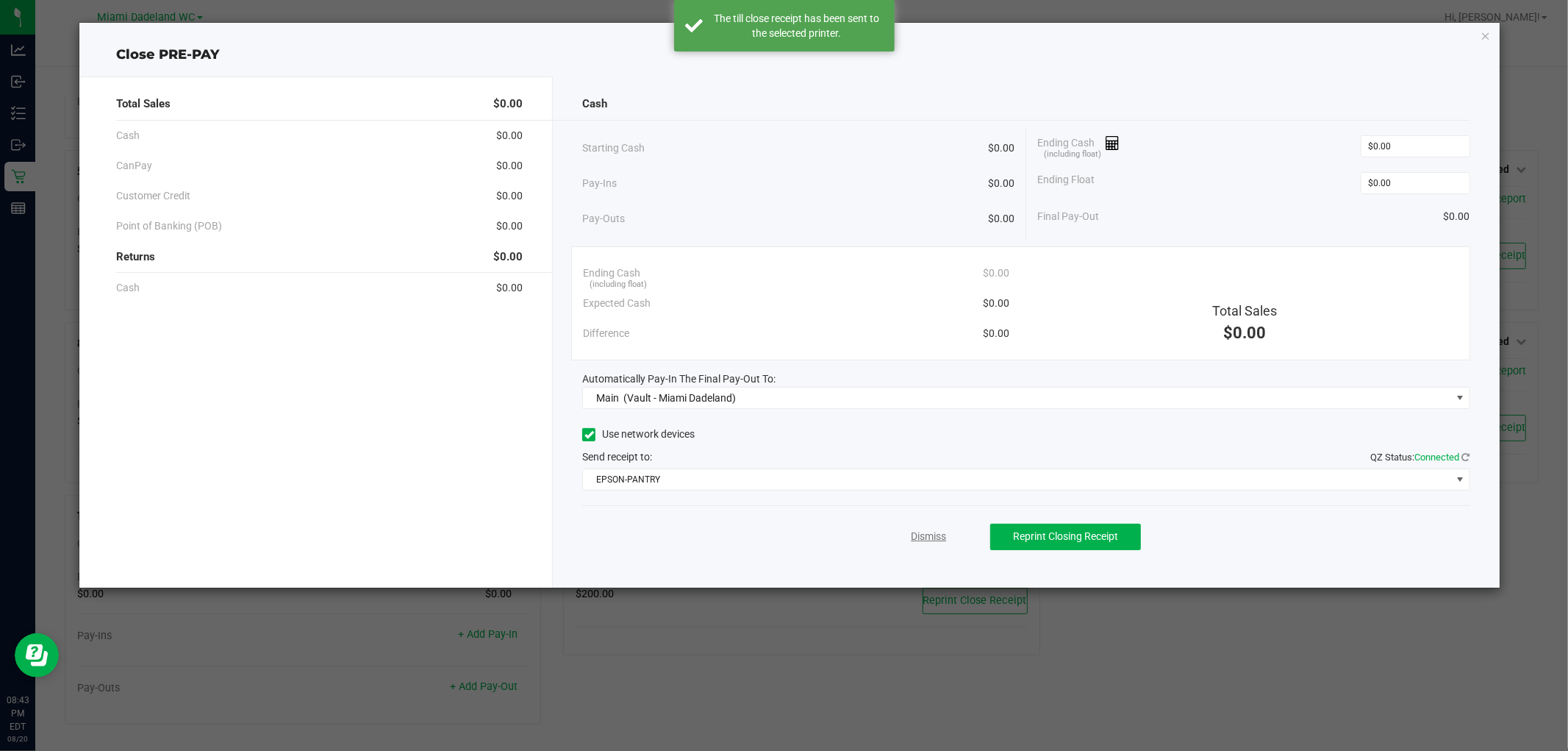
click at [932, 532] on link "Dismiss" at bounding box center [928, 536] width 35 height 15
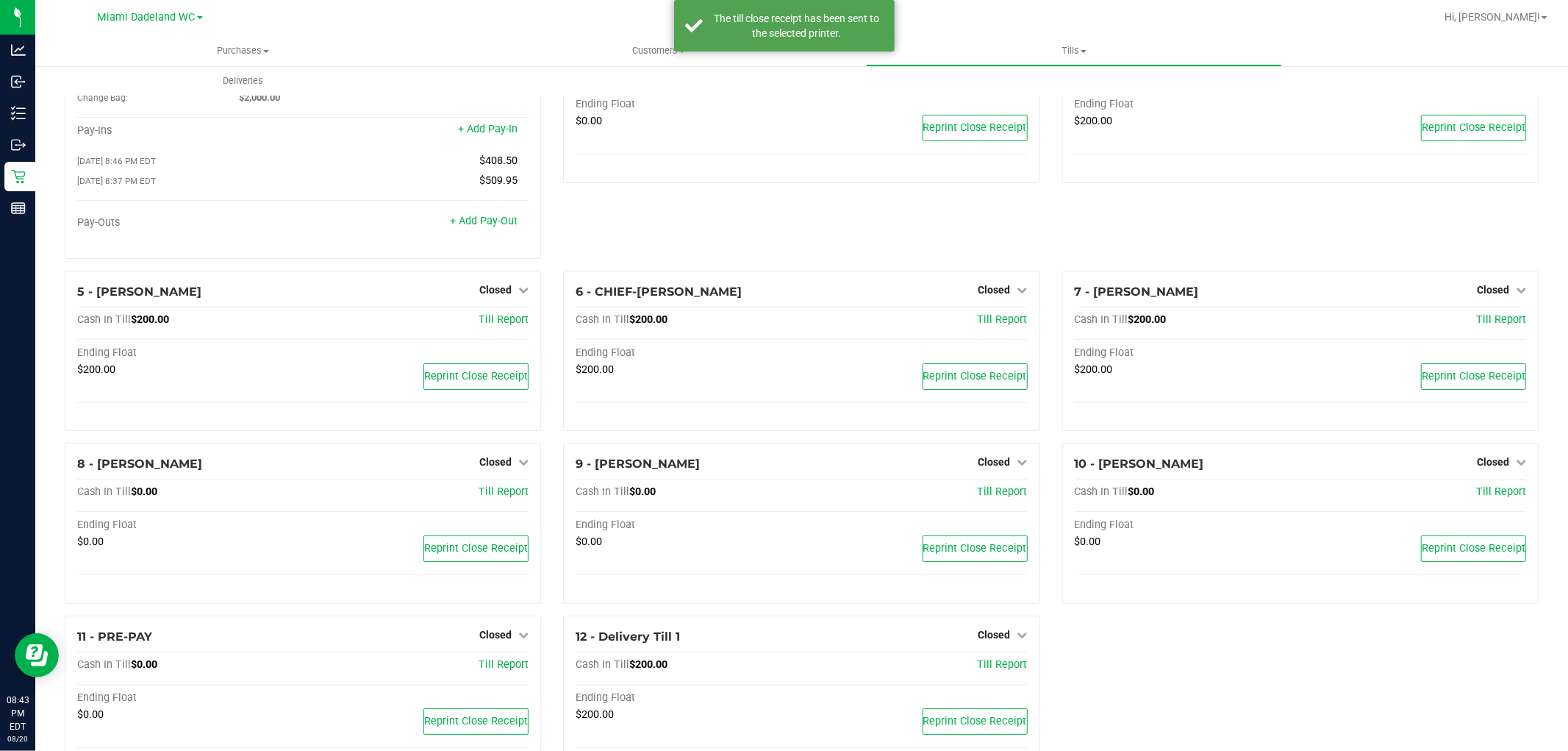
scroll to position [0, 0]
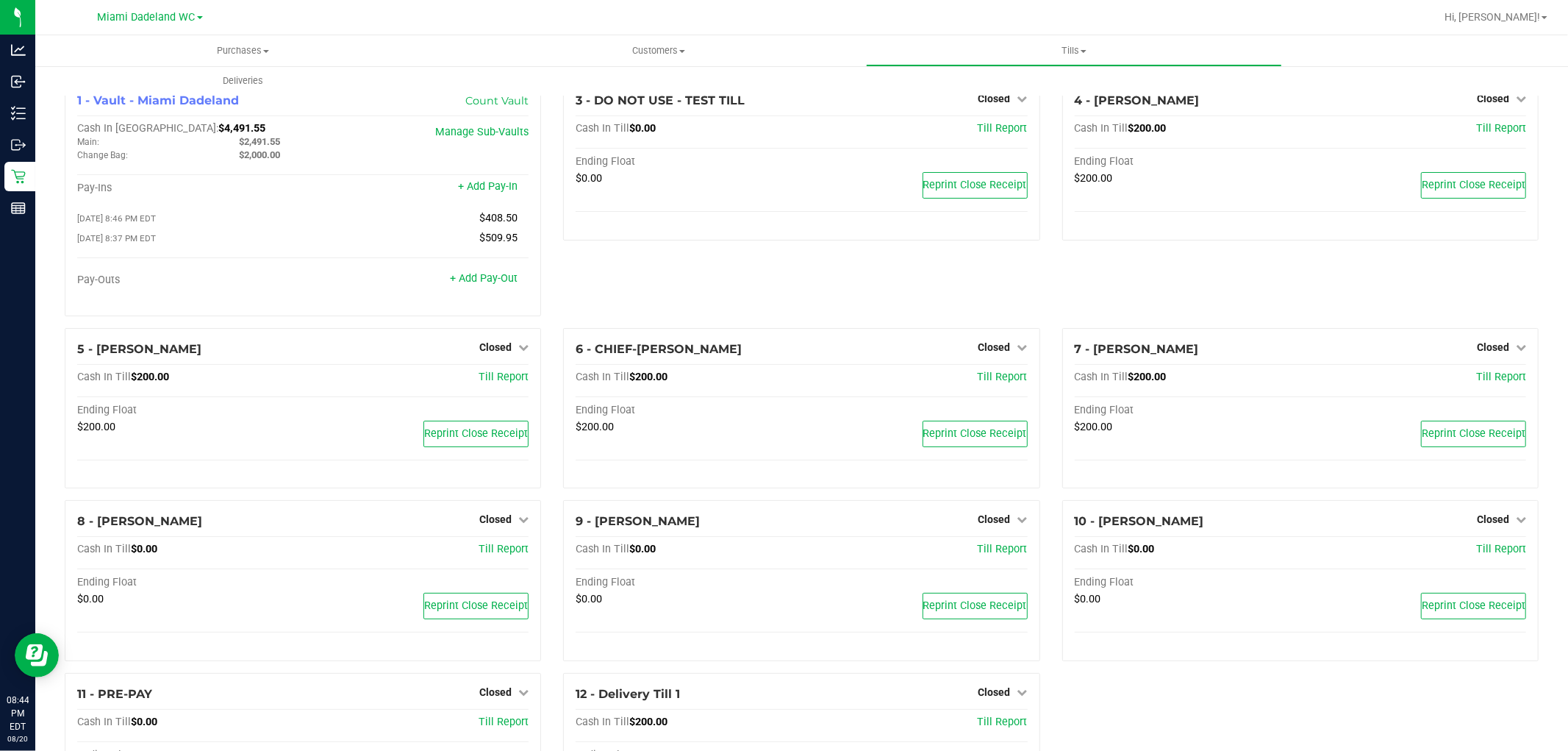
click at [17, 211] on line at bounding box center [18, 211] width 13 height 0
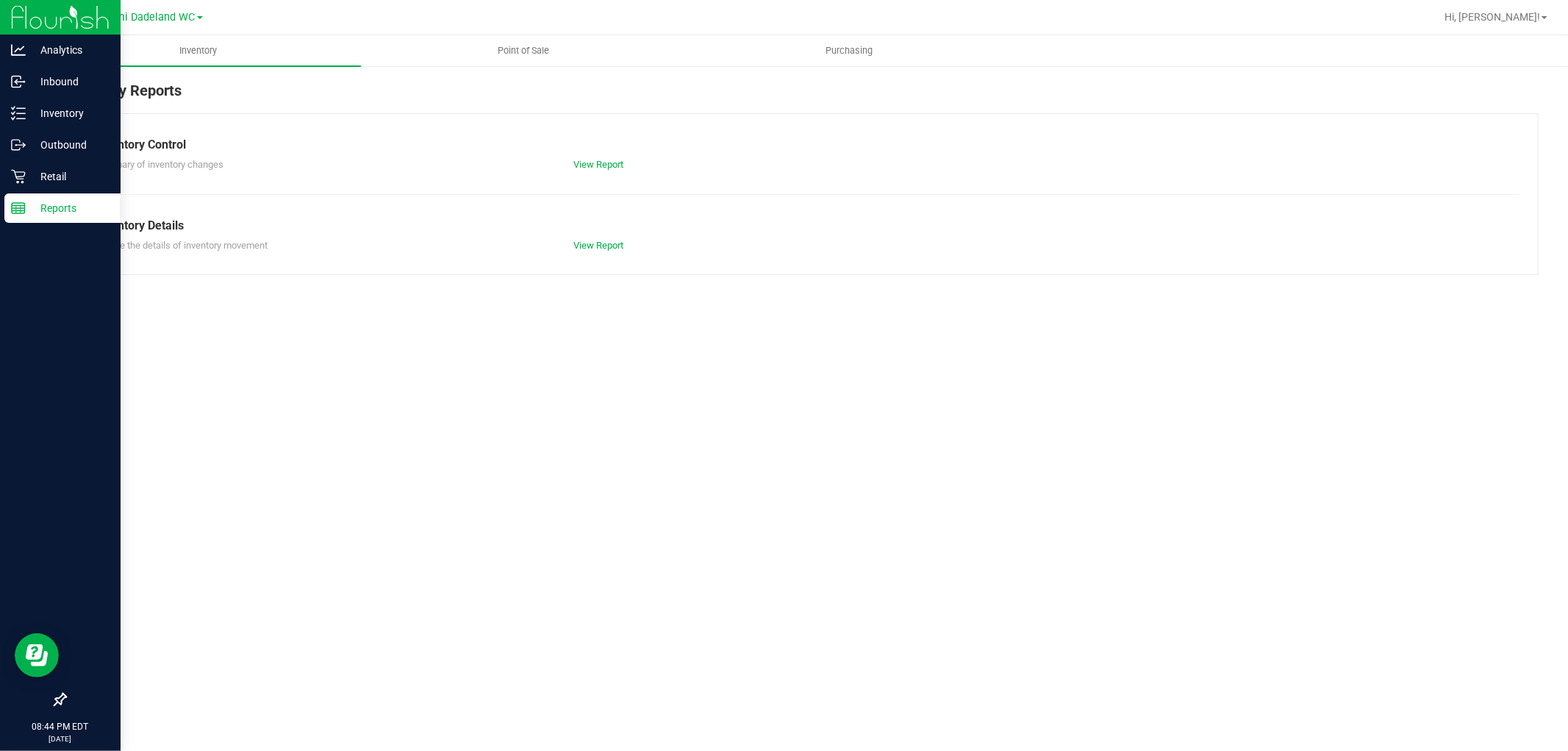
click at [528, 53] on span "Point of Sale" at bounding box center [523, 51] width 91 height 13
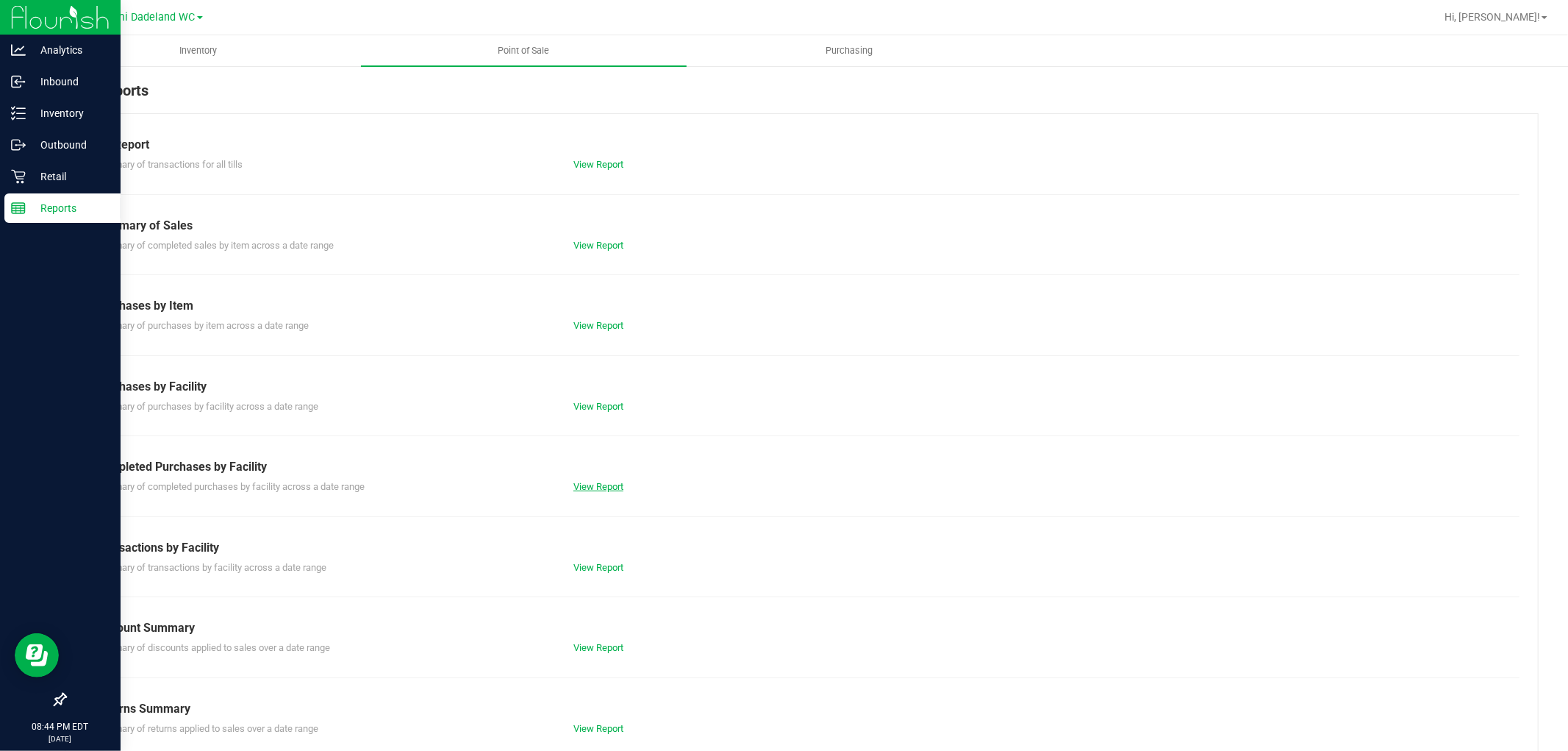
click at [604, 481] on link "View Report" at bounding box center [599, 486] width 50 height 11
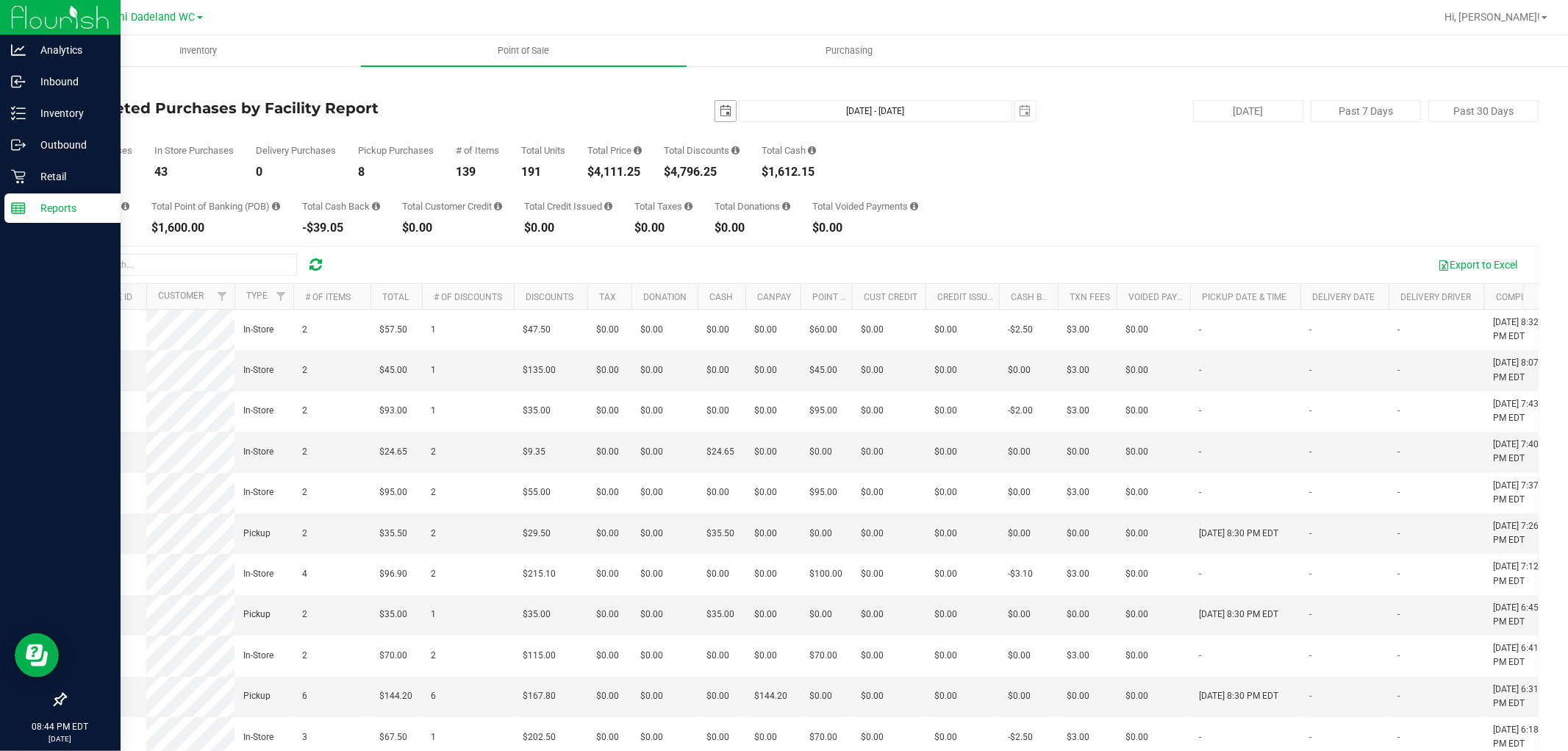
click at [720, 111] on span "select" at bounding box center [726, 111] width 12 height 12
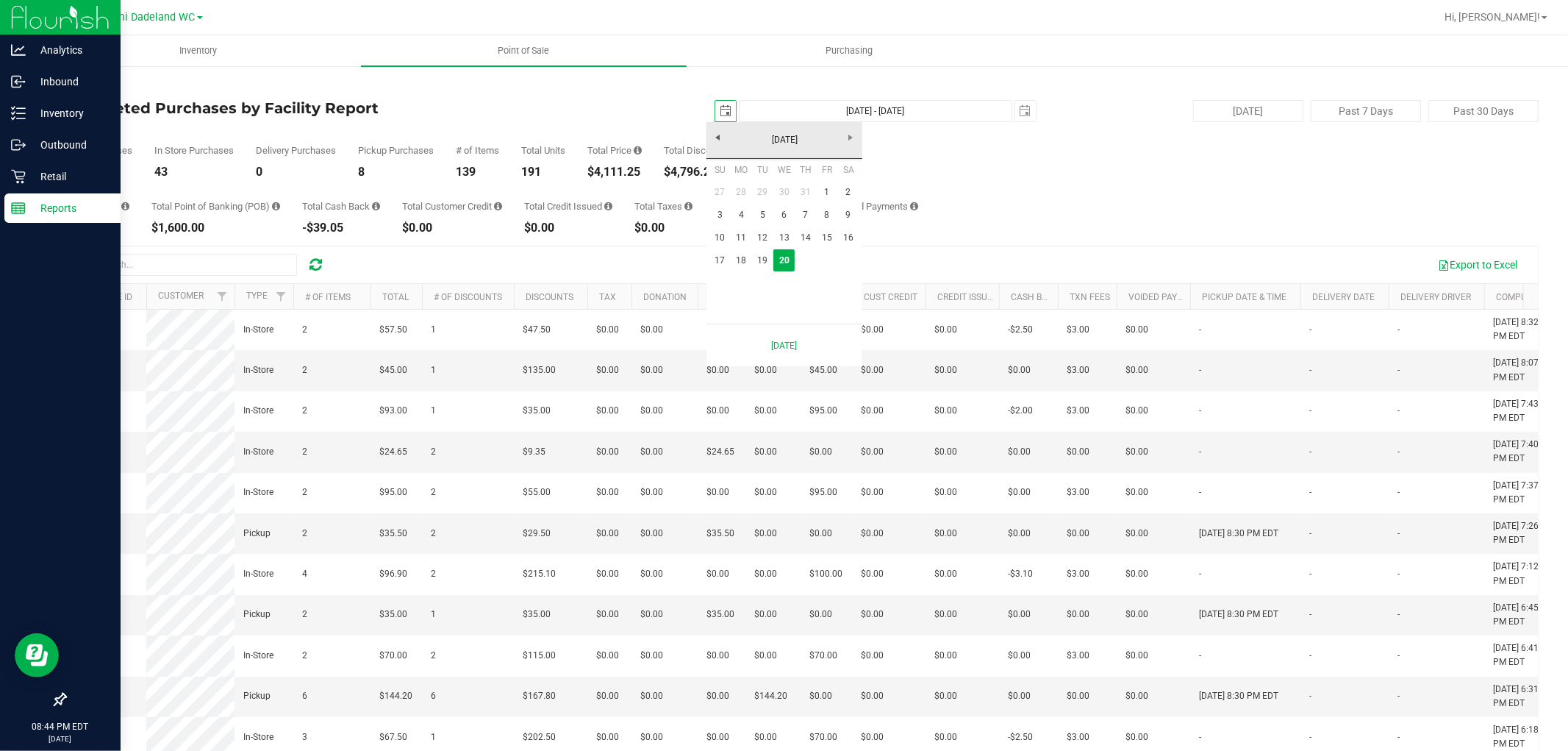
scroll to position [0, 37]
click at [721, 259] on link "17" at bounding box center [720, 261] width 22 height 23
type input "[DATE]"
type input "[DATE] - [DATE]"
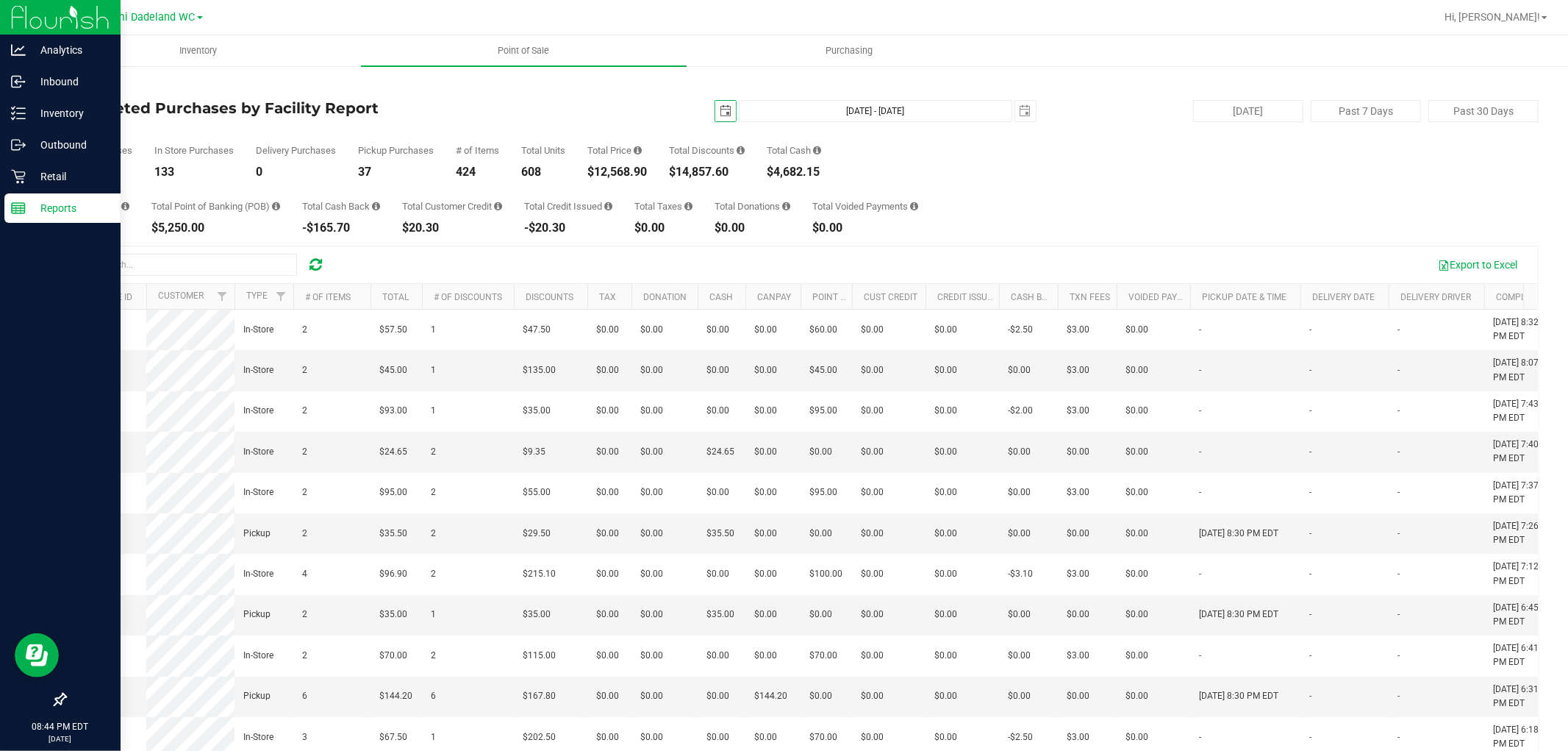
click at [720, 112] on span "select" at bounding box center [726, 111] width 12 height 12
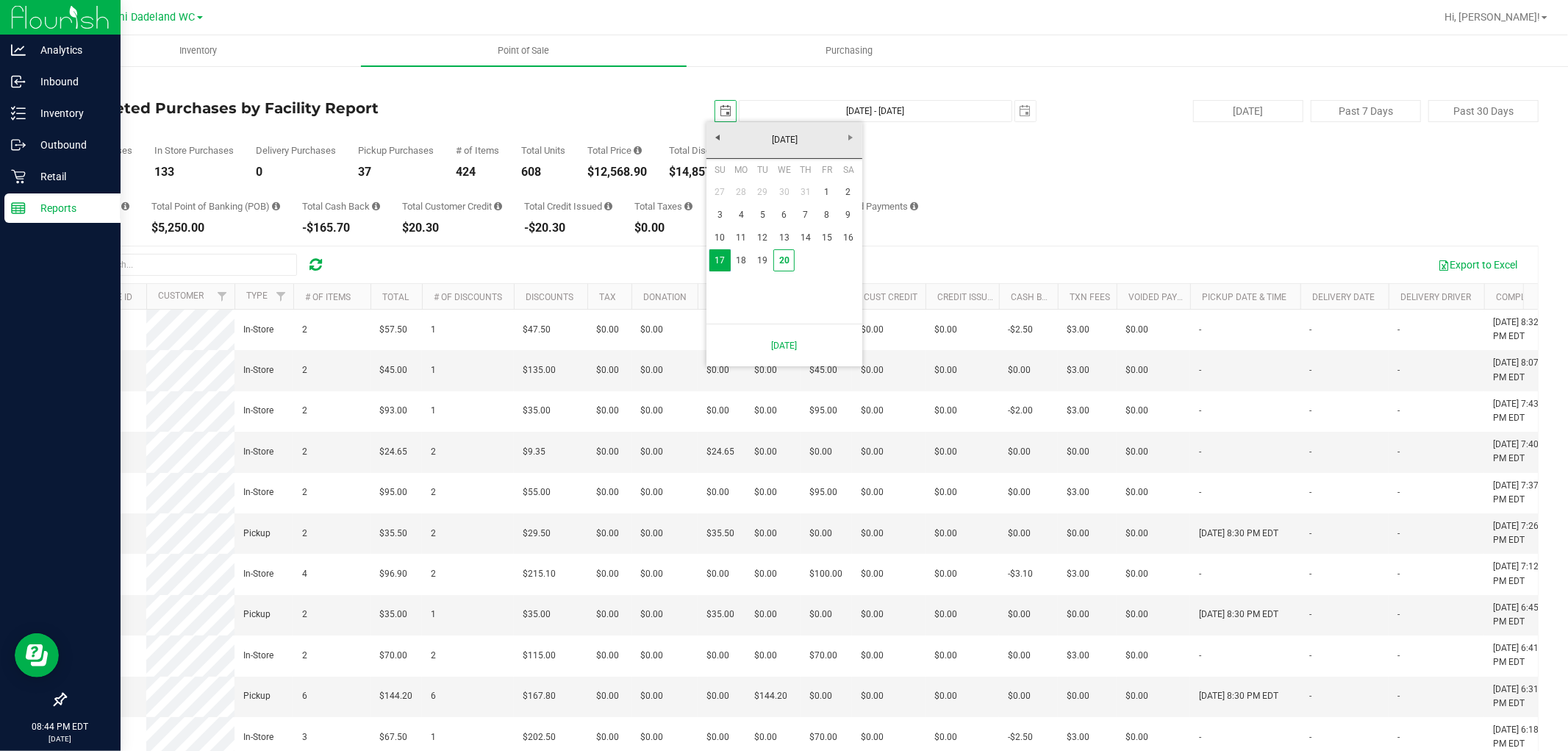
click at [826, 192] on link "1" at bounding box center [826, 192] width 22 height 23
type input "[DATE]"
type input "[DATE] - [DATE]"
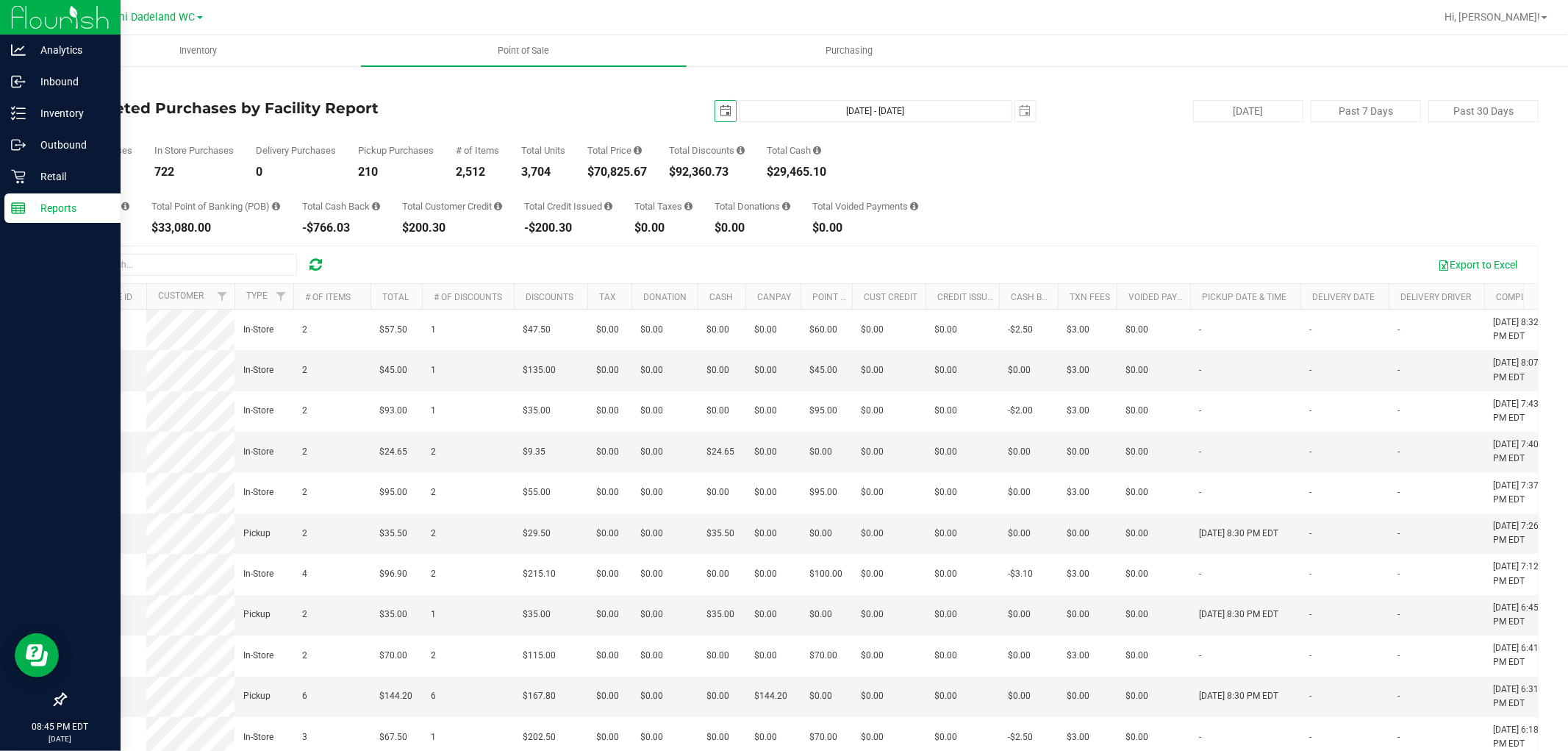
click at [720, 114] on span "select" at bounding box center [726, 111] width 12 height 12
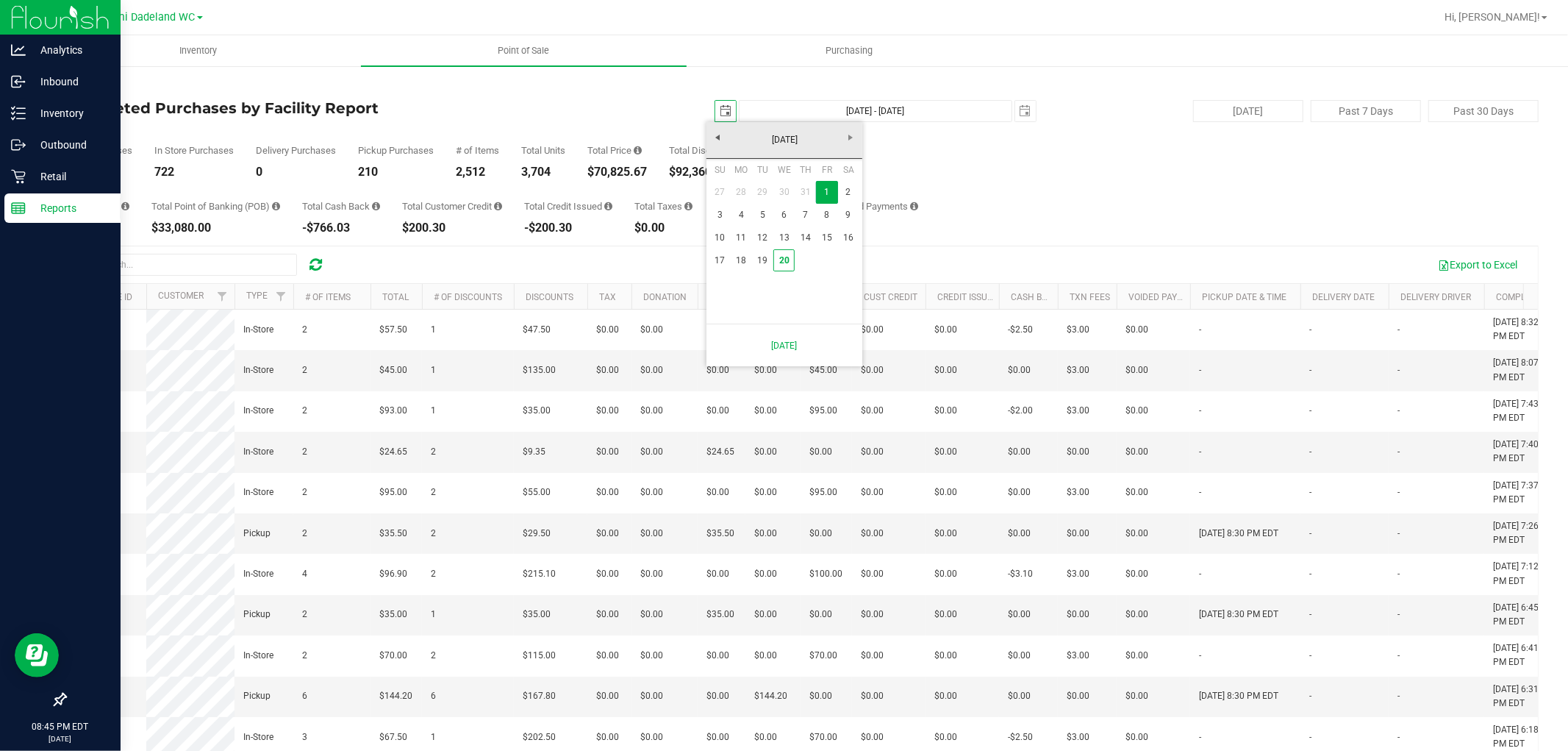
click at [784, 260] on link "20" at bounding box center [784, 261] width 22 height 23
type input "[DATE]"
type input "[DATE] - [DATE]"
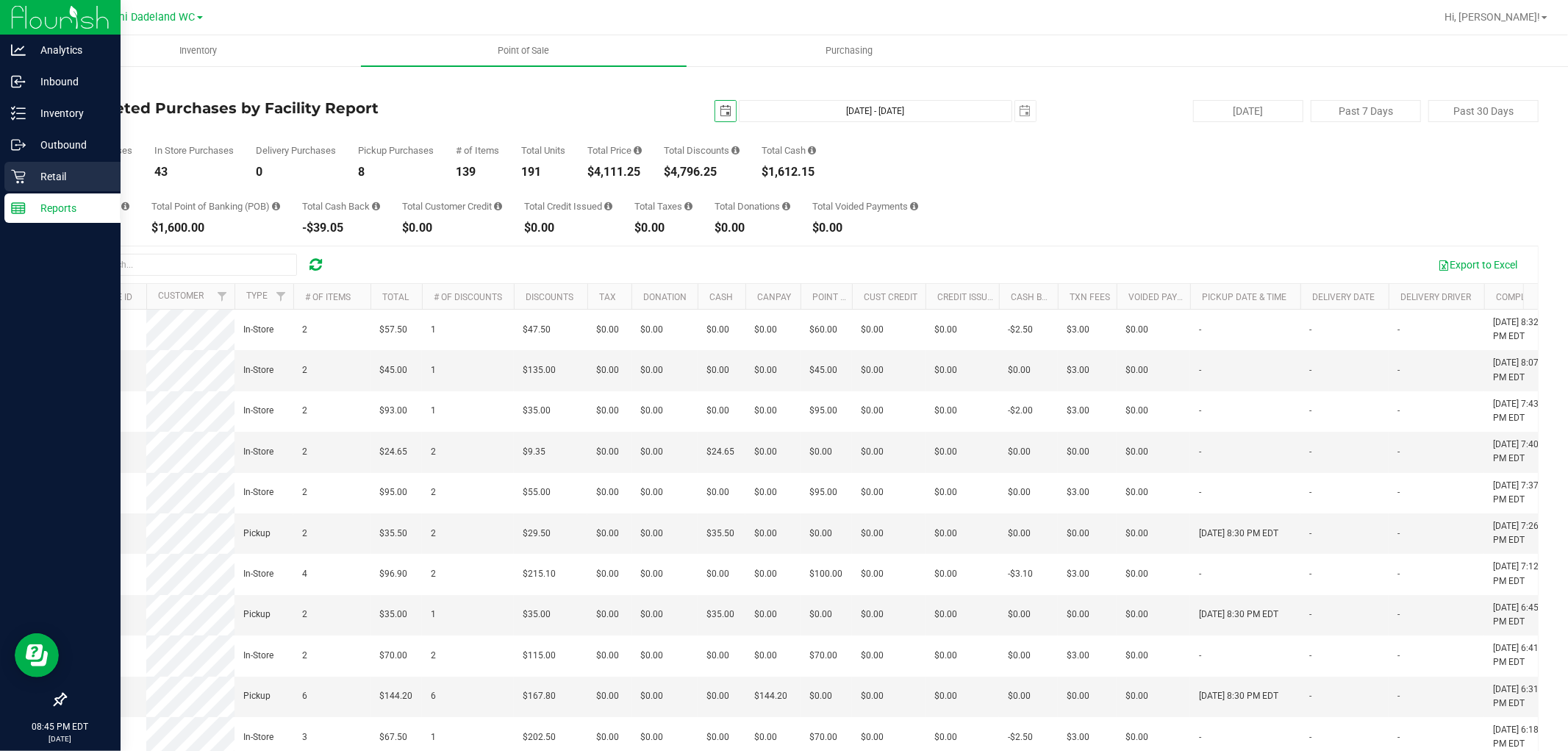
click at [15, 187] on div "Retail" at bounding box center [62, 176] width 117 height 30
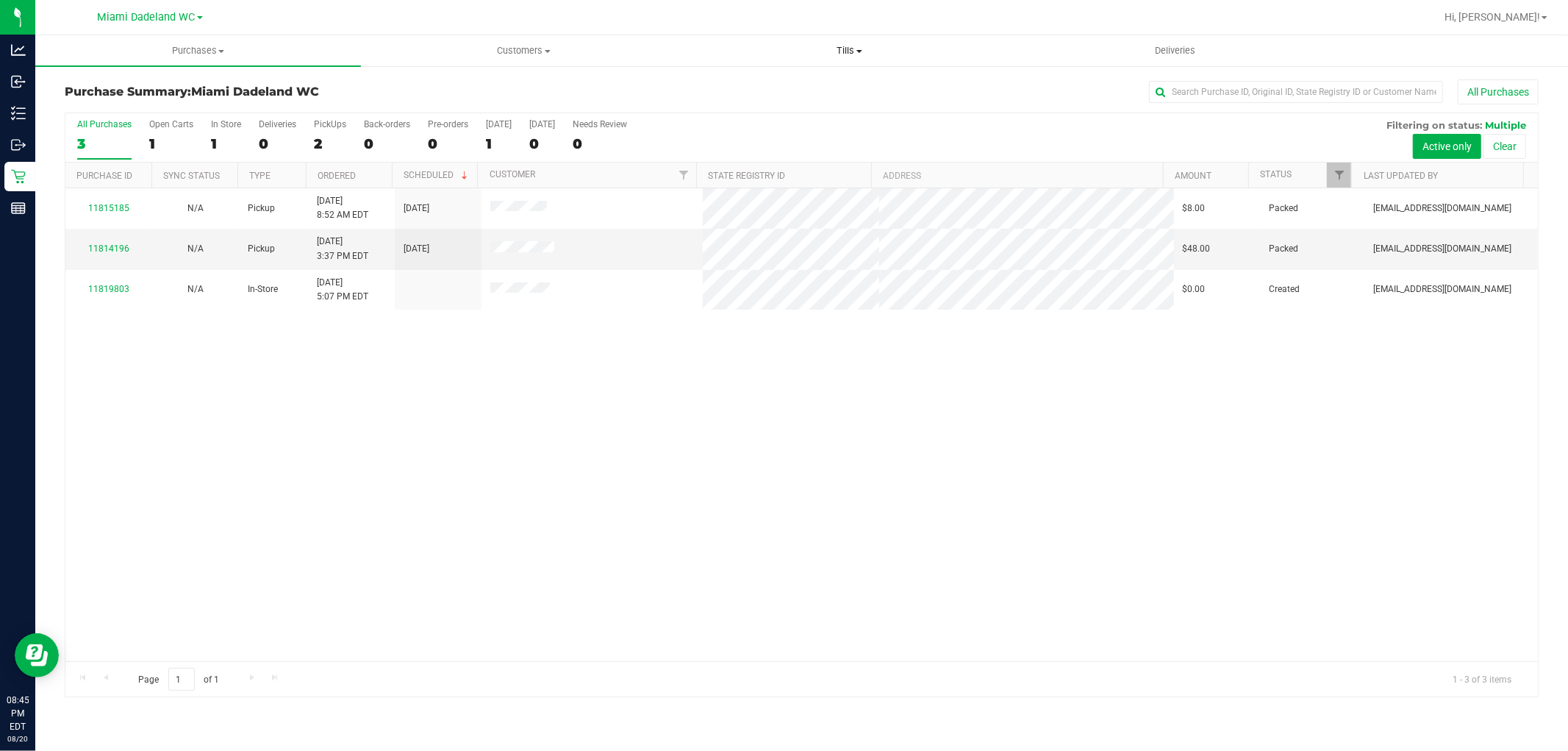
click at [833, 55] on span "Tills" at bounding box center [849, 51] width 324 height 13
click at [850, 105] on li "Reconcile e-payments" at bounding box center [849, 107] width 325 height 18
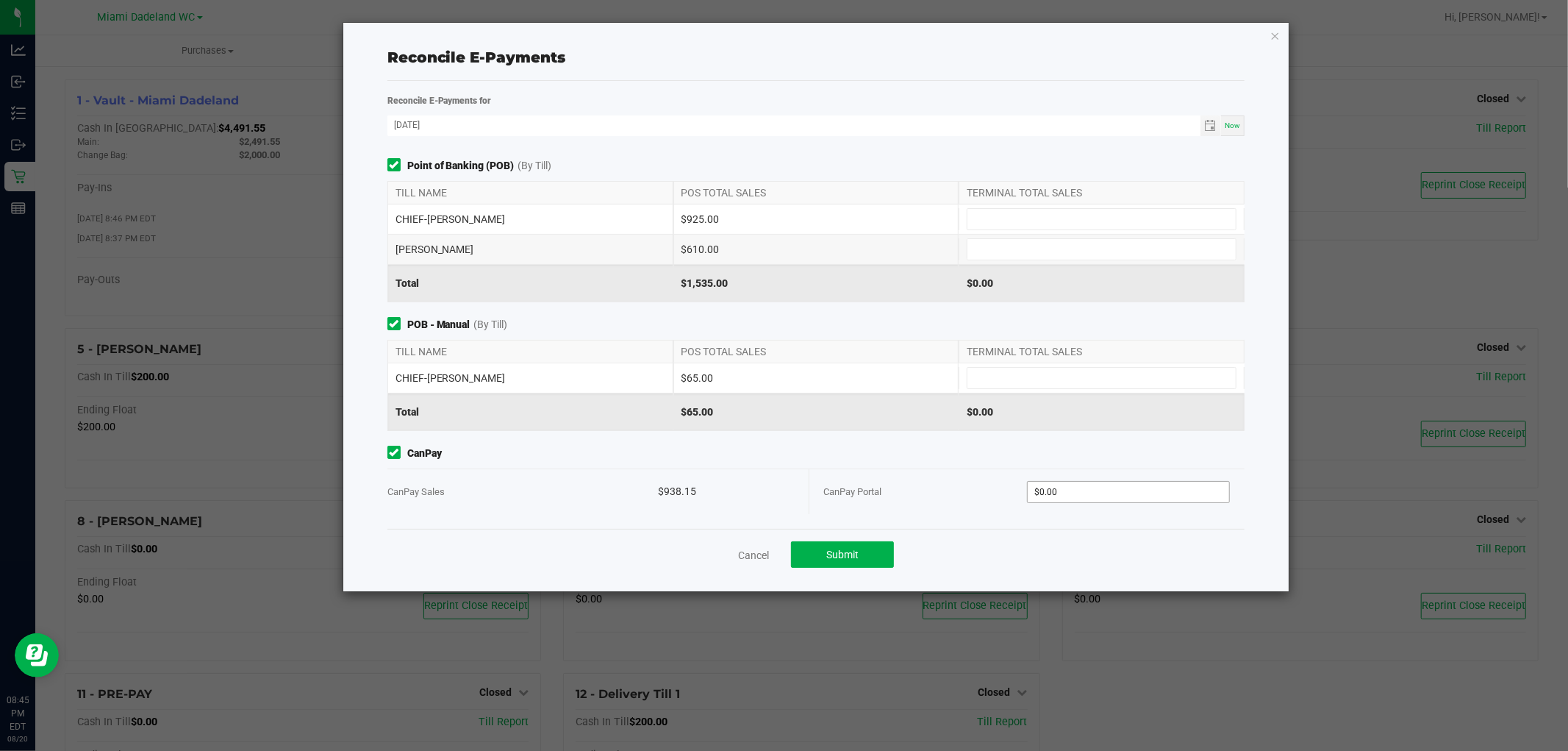
click at [1144, 491] on input "$0.00" at bounding box center [1128, 492] width 202 height 21
type input "$938.15"
click at [1098, 239] on input at bounding box center [1102, 249] width 268 height 21
type input "$610.00"
click at [1277, 28] on icon "button" at bounding box center [1275, 35] width 10 height 18
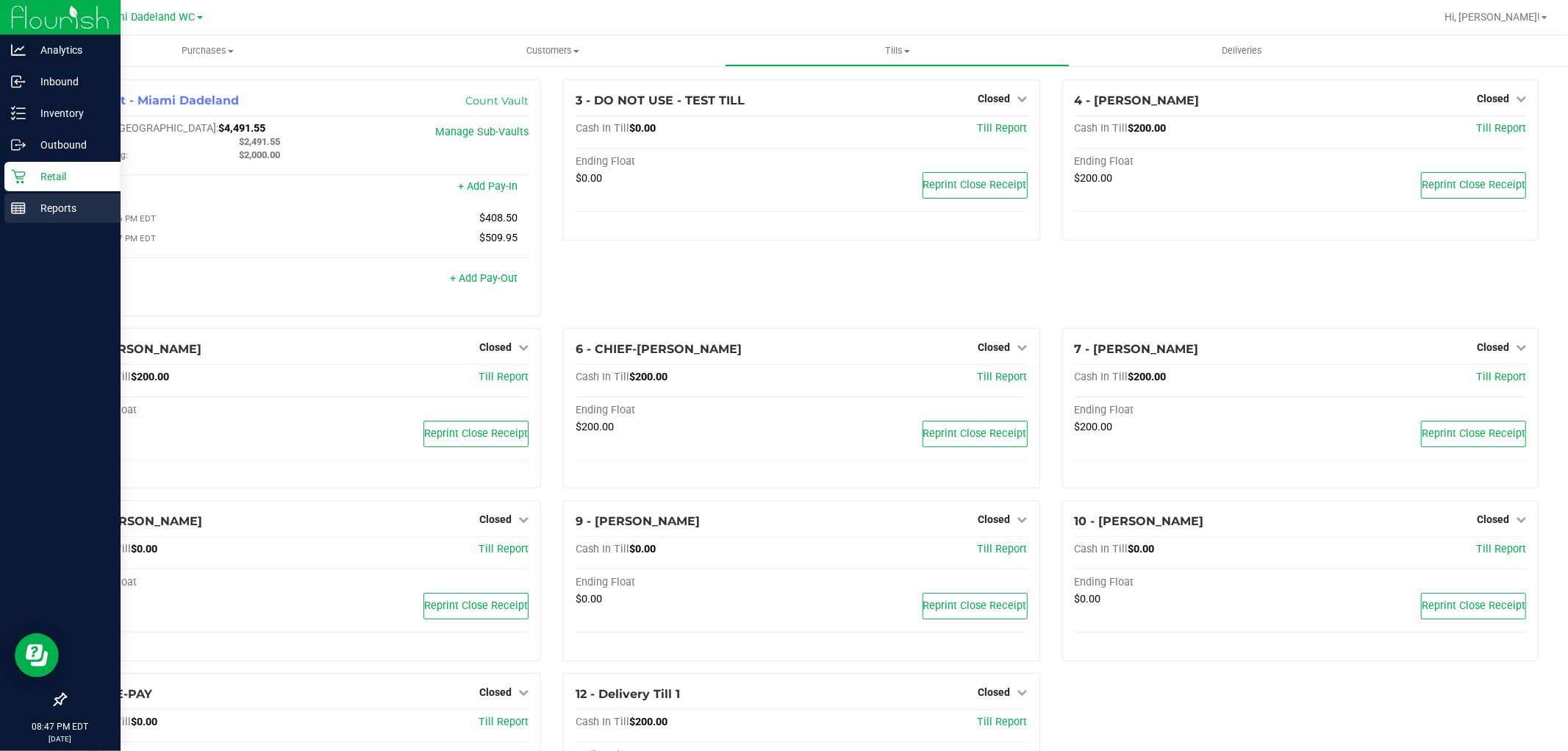
click at [28, 202] on p "Reports" at bounding box center [70, 208] width 88 height 18
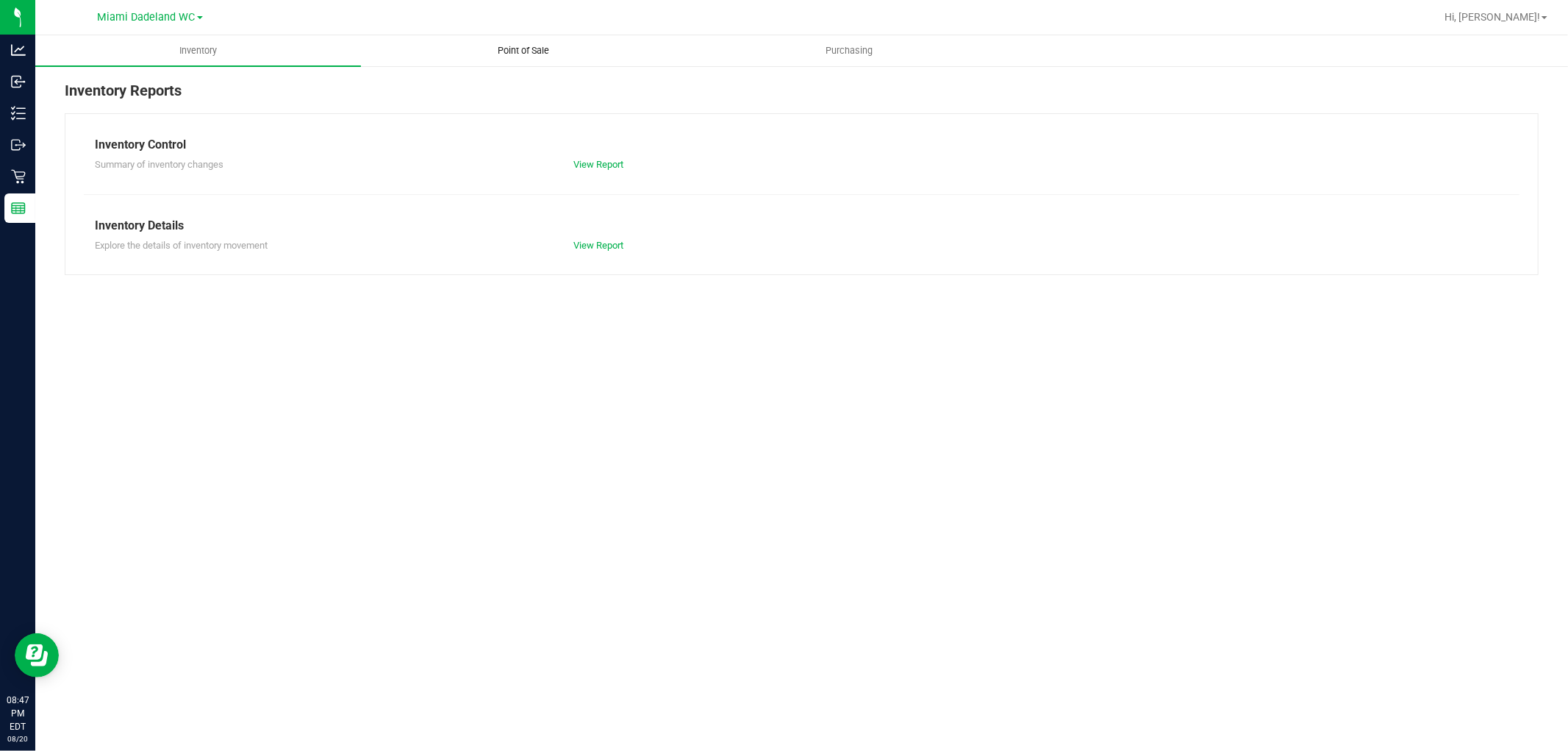
click at [551, 60] on uib-tab-heading "Point of Sale" at bounding box center [523, 51] width 324 height 30
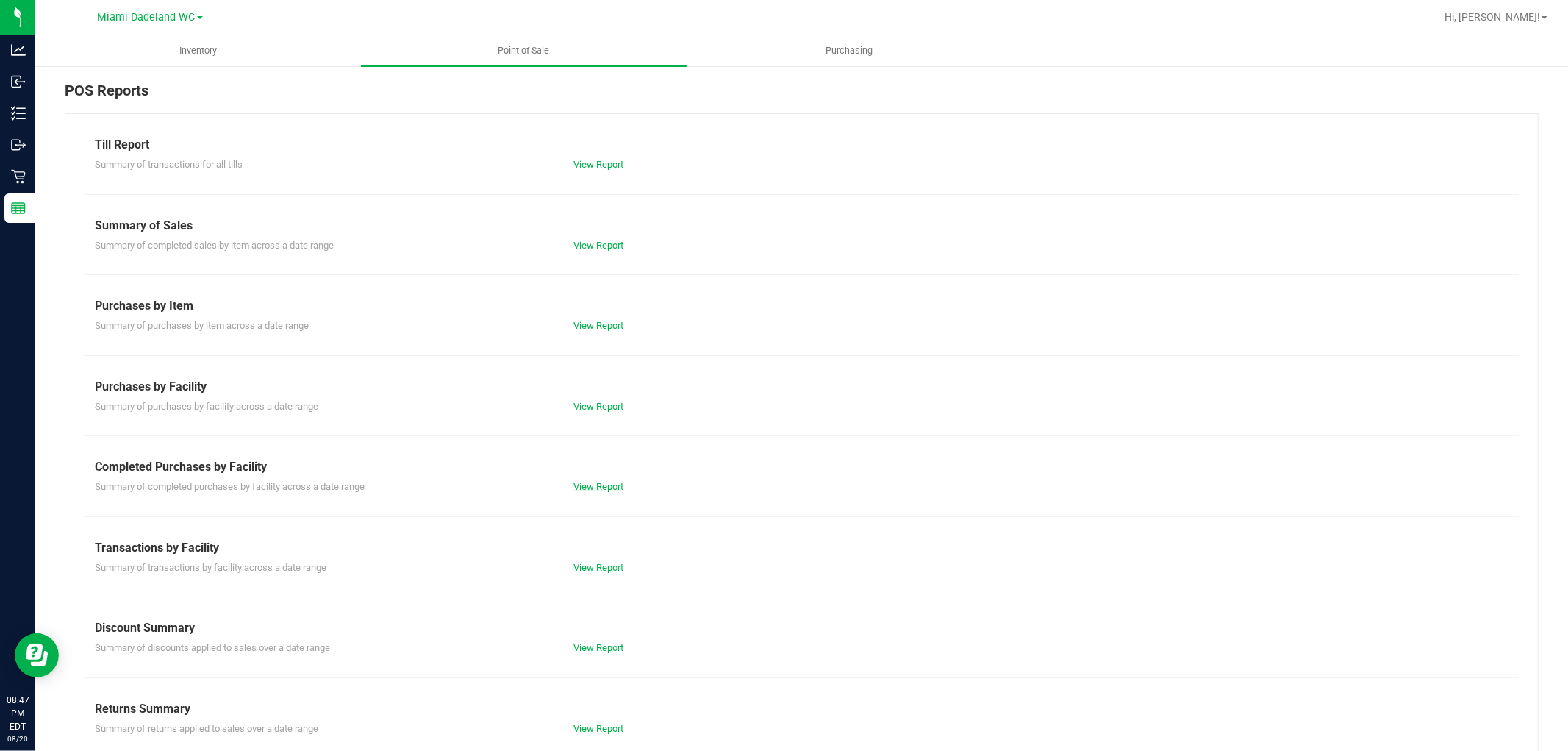
click at [605, 491] on link "View Report" at bounding box center [599, 486] width 50 height 11
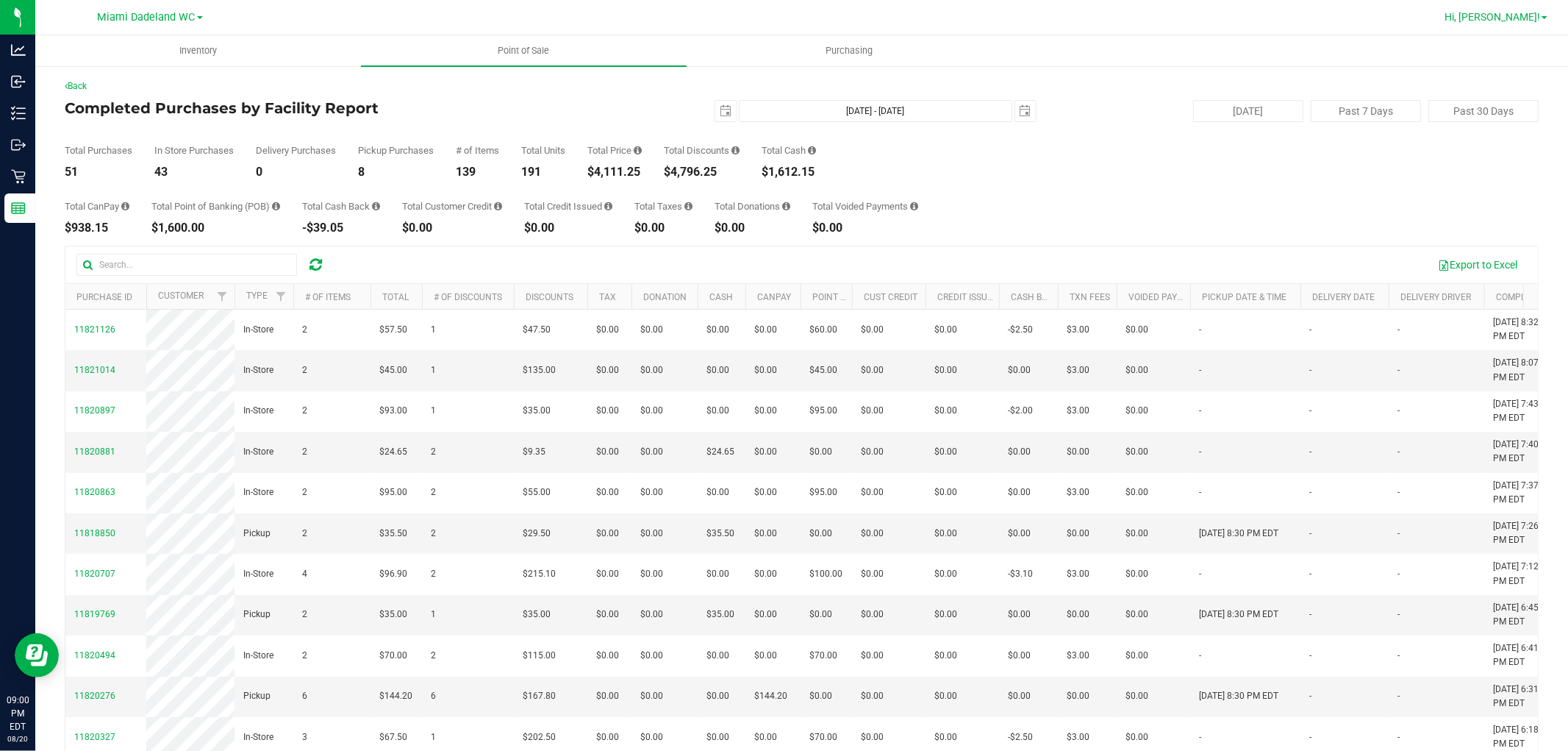
click at [1527, 23] on link "Hi, [PERSON_NAME]!" at bounding box center [1496, 17] width 115 height 15
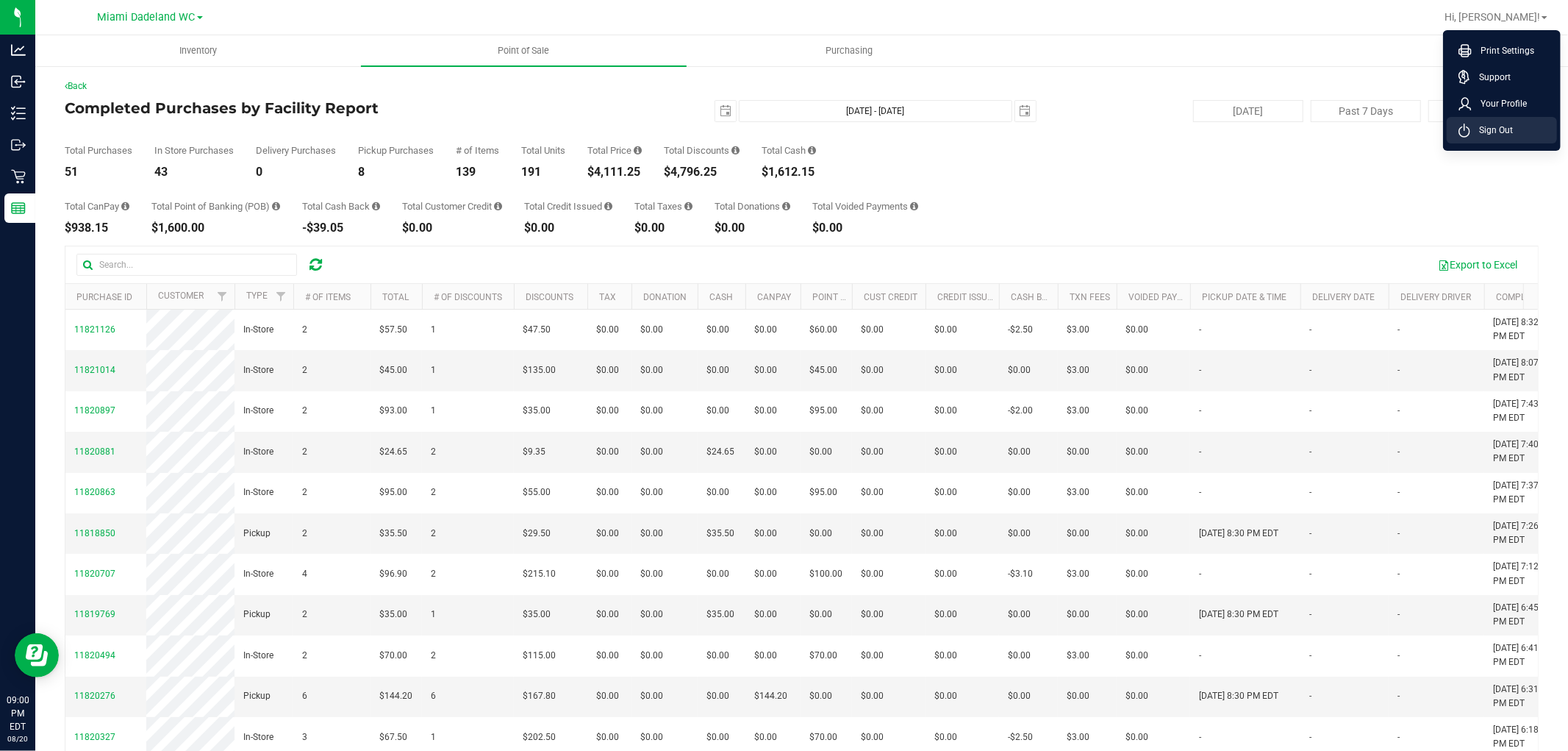
click at [1505, 126] on span "Sign Out" at bounding box center [1491, 130] width 43 height 14
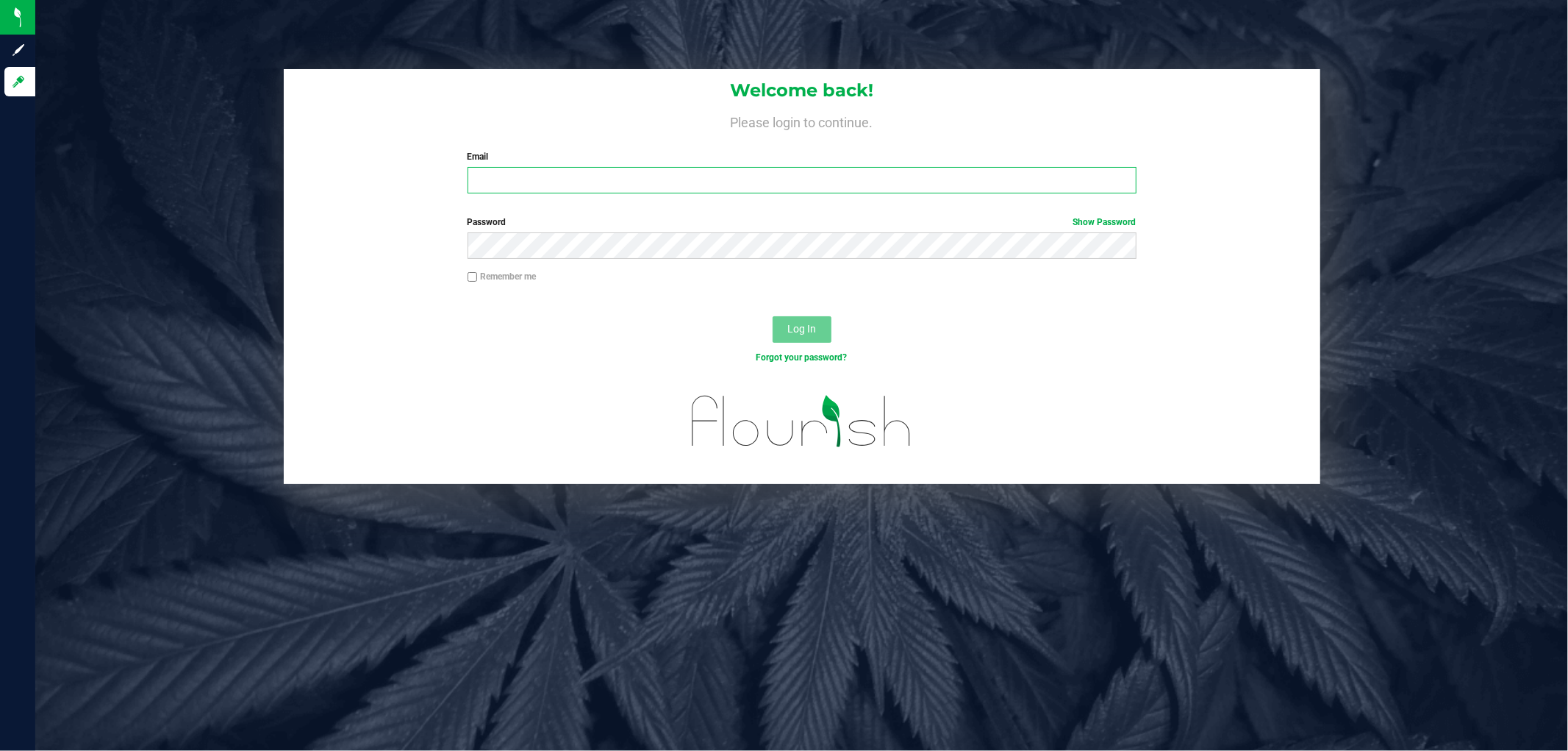
click at [731, 186] on input "Email" at bounding box center [802, 180] width 669 height 27
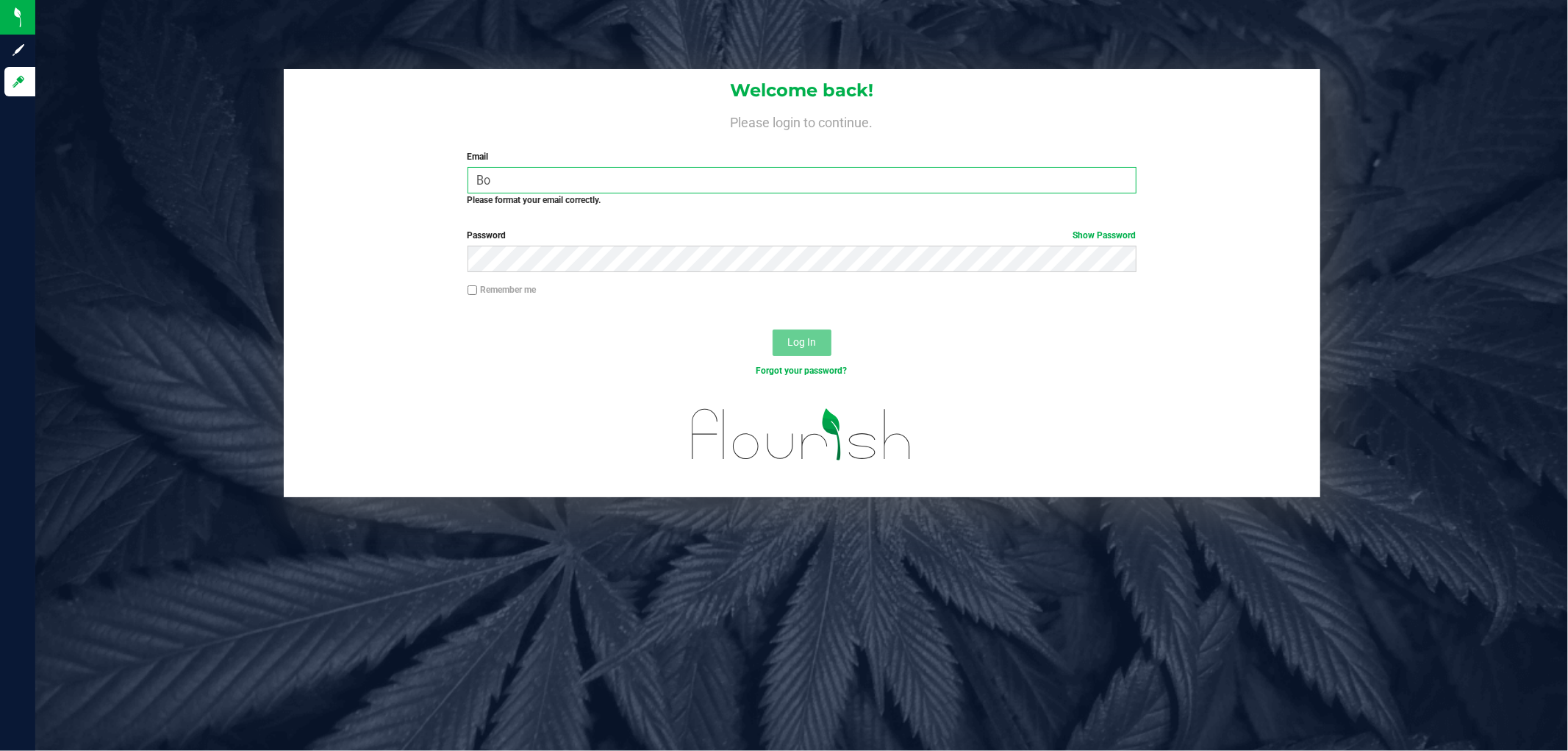
type input "B"
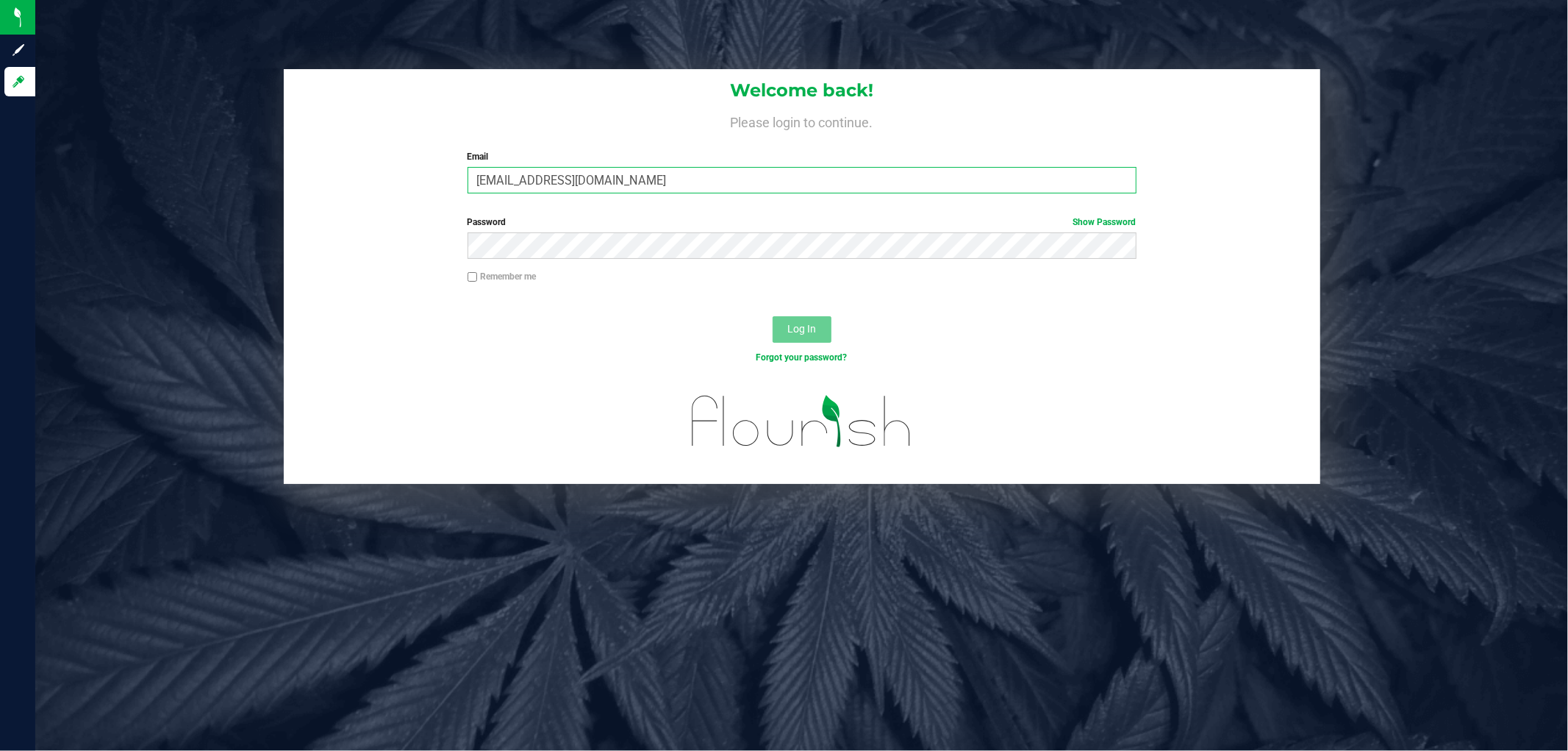
click at [727, 181] on input "[EMAIL_ADDRESS][DOMAIN_NAME]" at bounding box center [802, 180] width 669 height 27
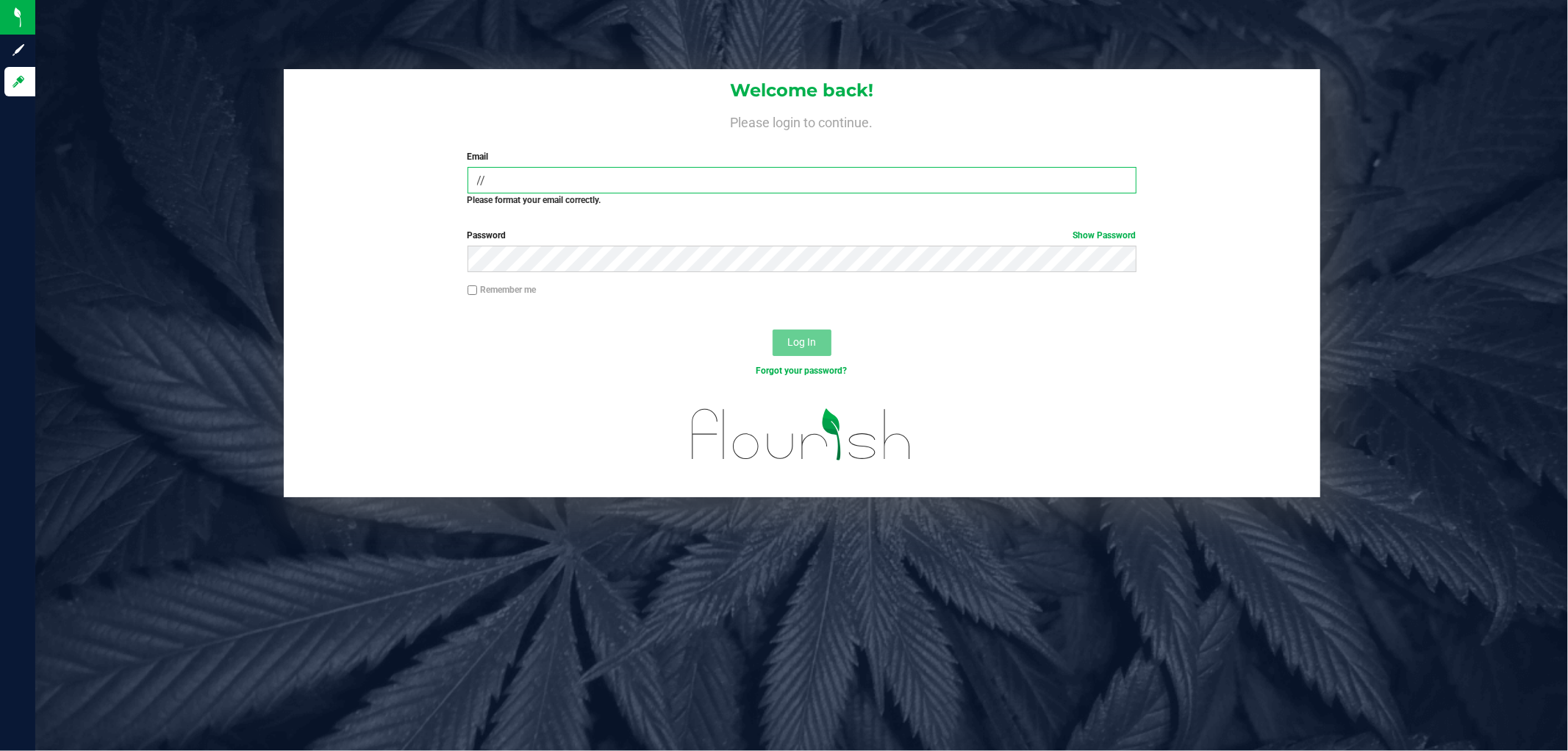
type input "/"
